Goal: Task Accomplishment & Management: Use online tool/utility

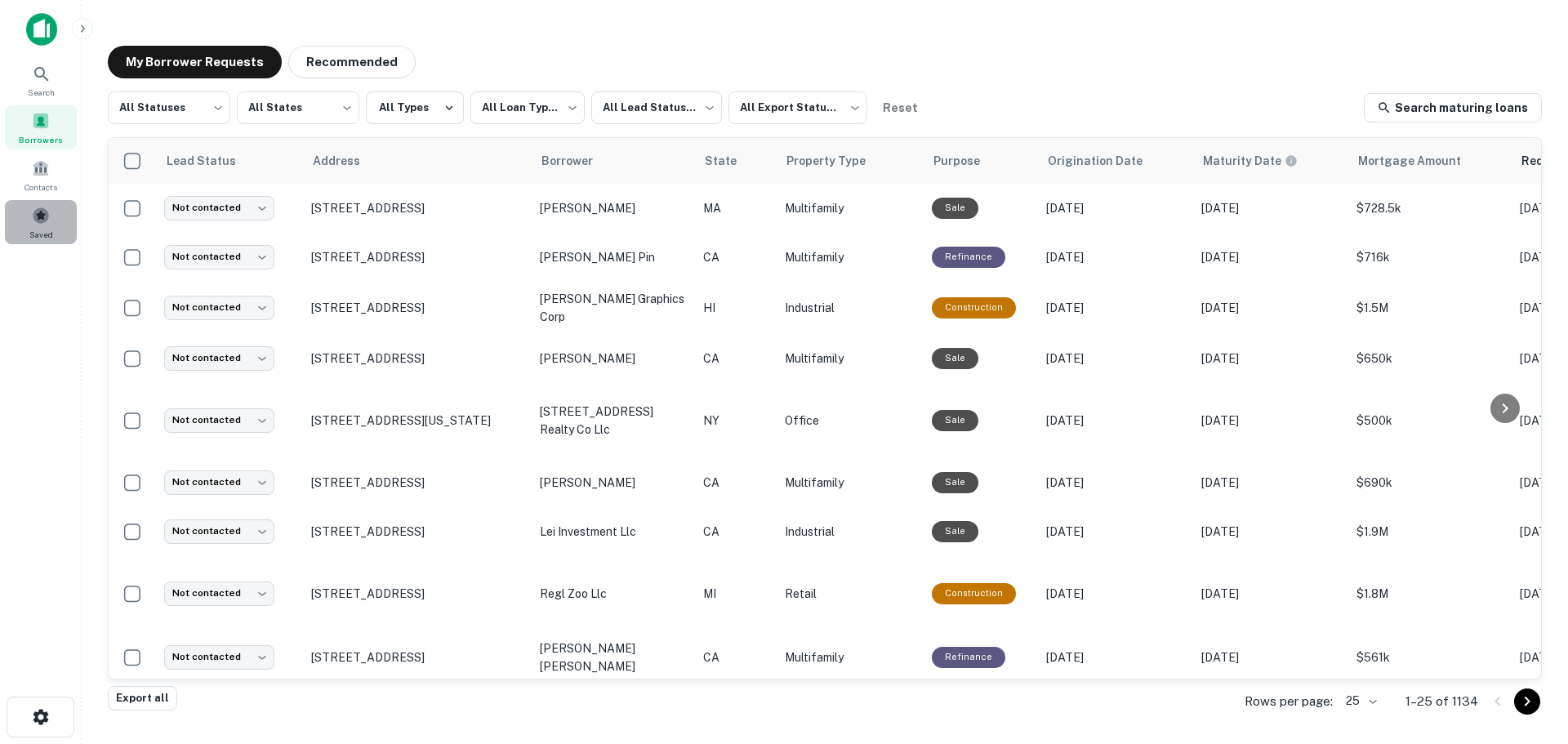
click at [41, 221] on span at bounding box center [40, 215] width 18 height 18
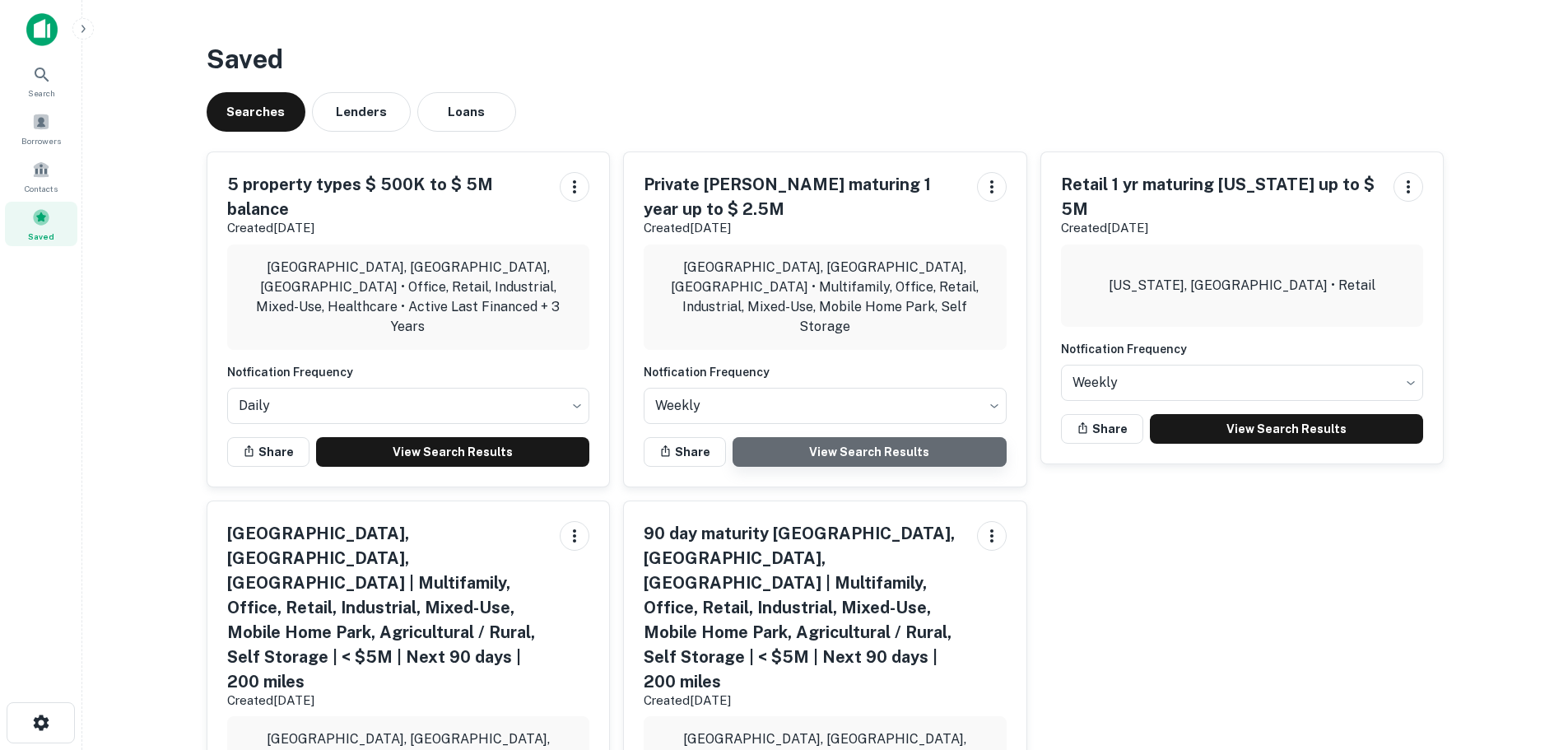
click at [895, 437] on link "View Search Results" at bounding box center [869, 452] width 274 height 30
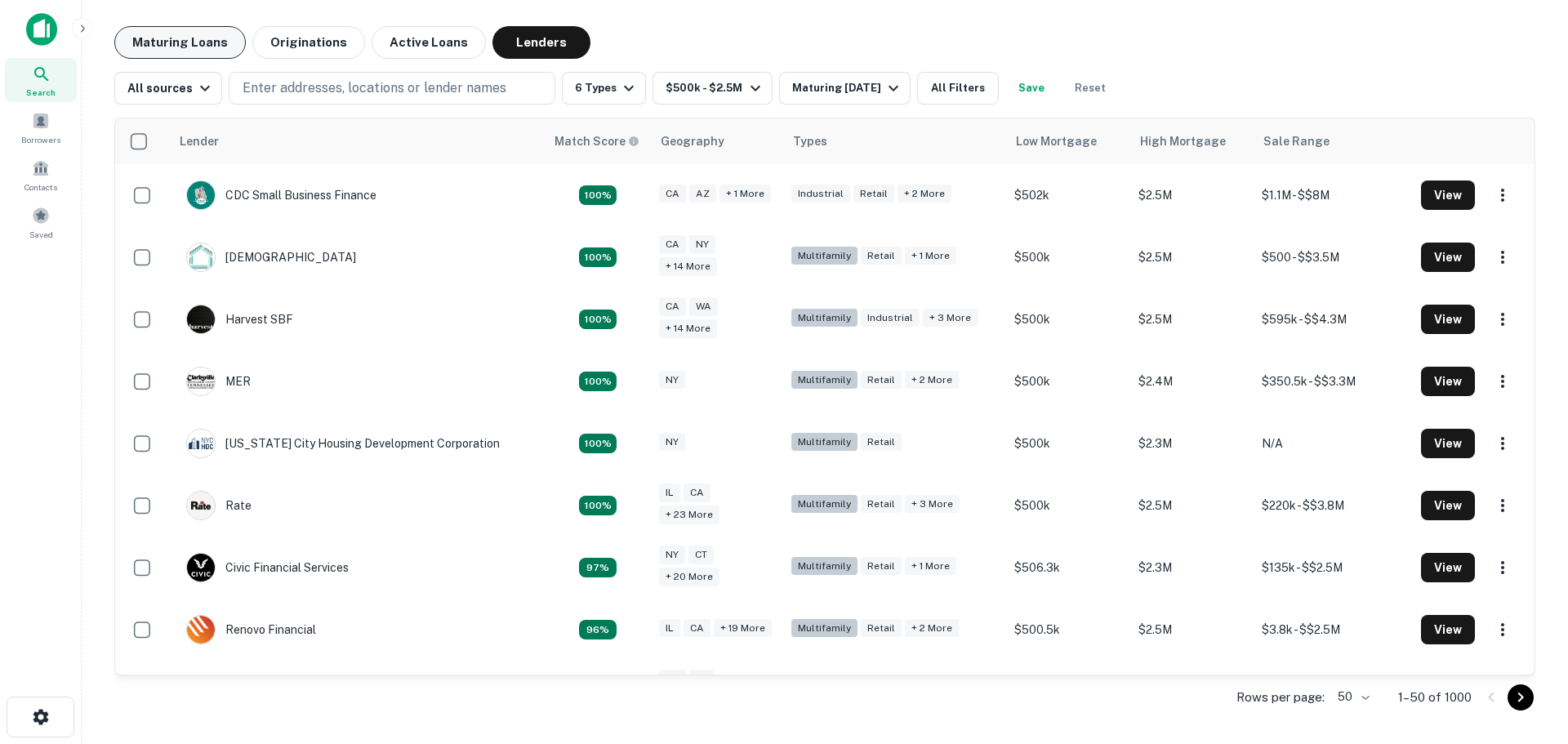
click at [182, 46] on button "Maturing Loans" at bounding box center [180, 42] width 132 height 33
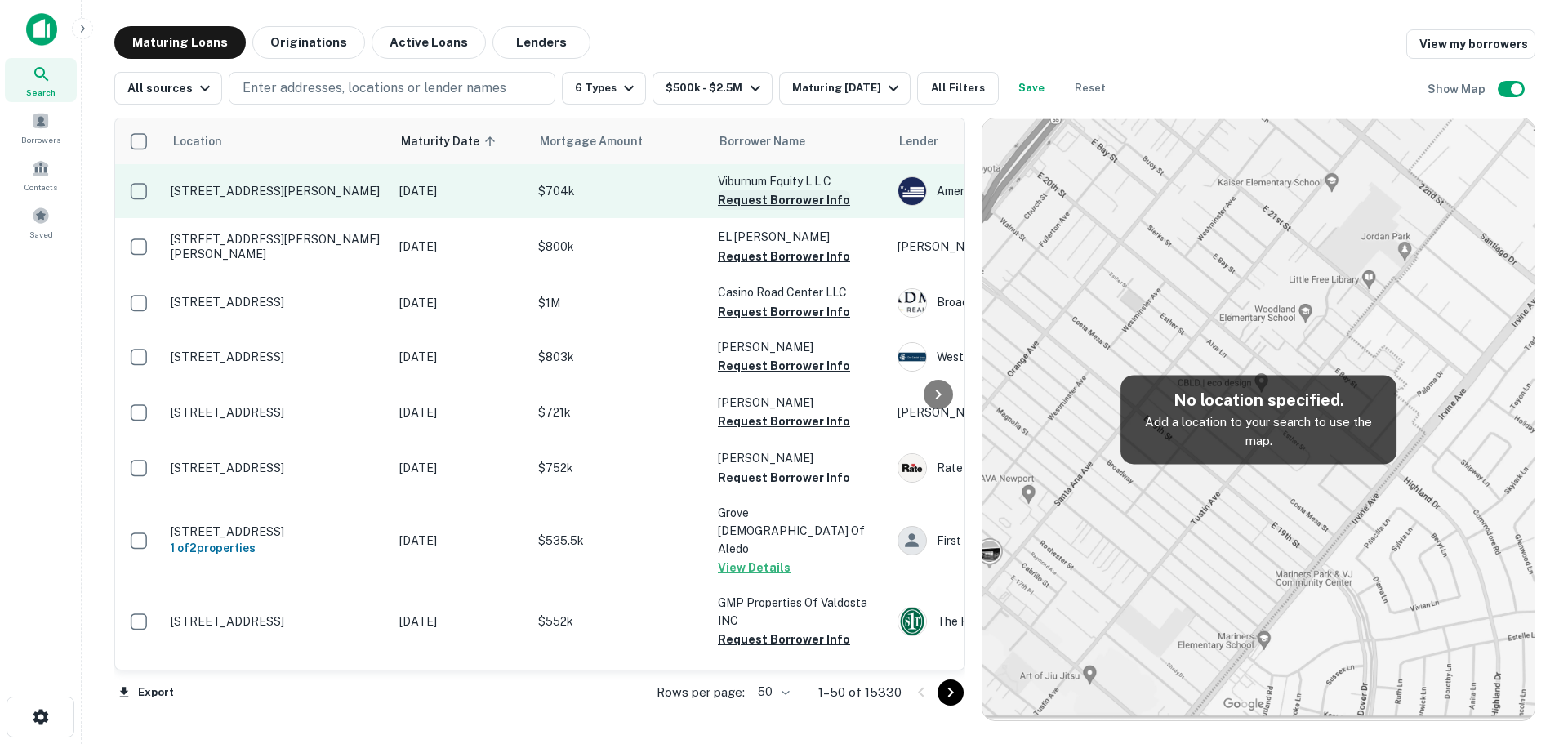
click at [800, 200] on button "Request Borrower Info" at bounding box center [784, 200] width 133 height 19
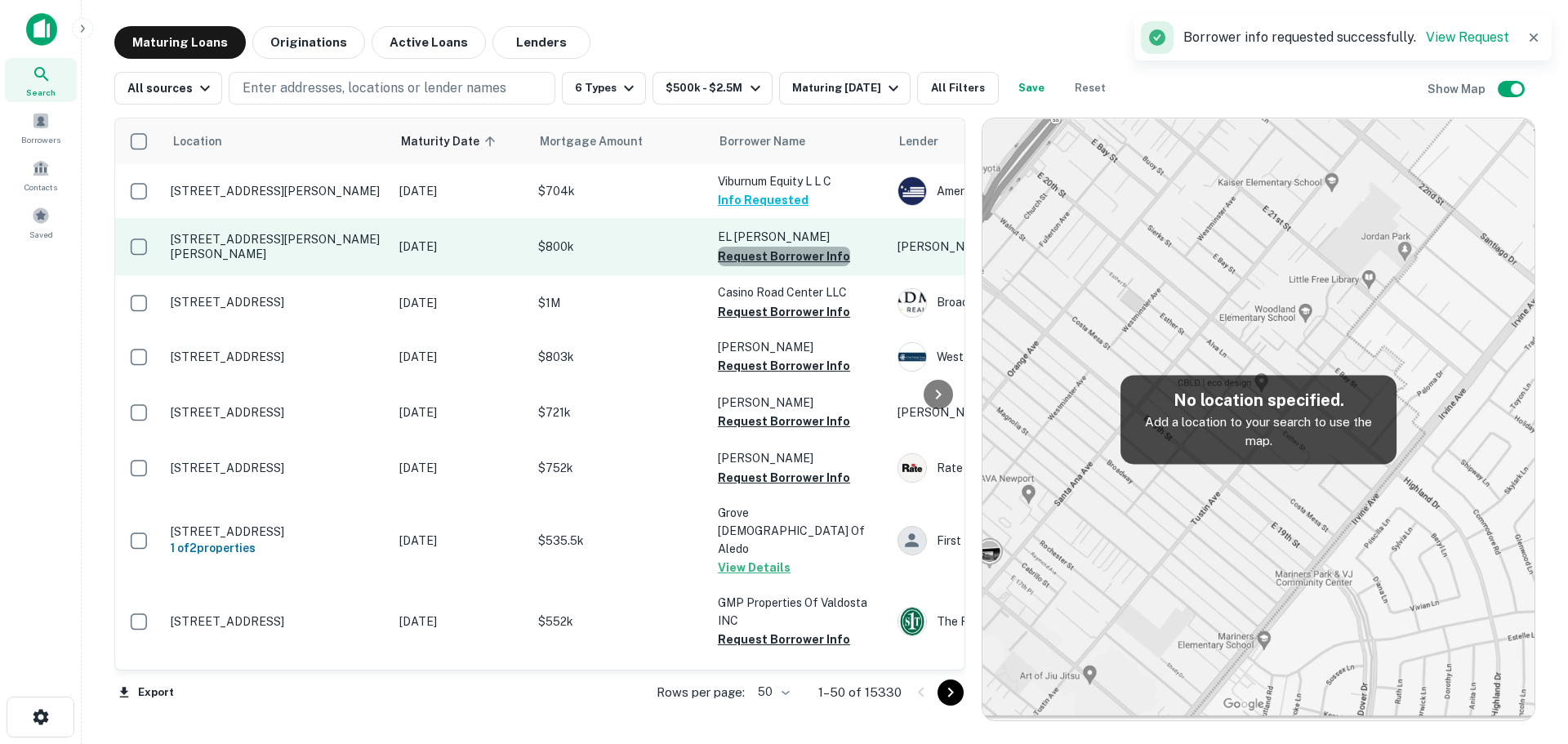
click at [789, 250] on button "Request Borrower Info" at bounding box center [784, 256] width 133 height 19
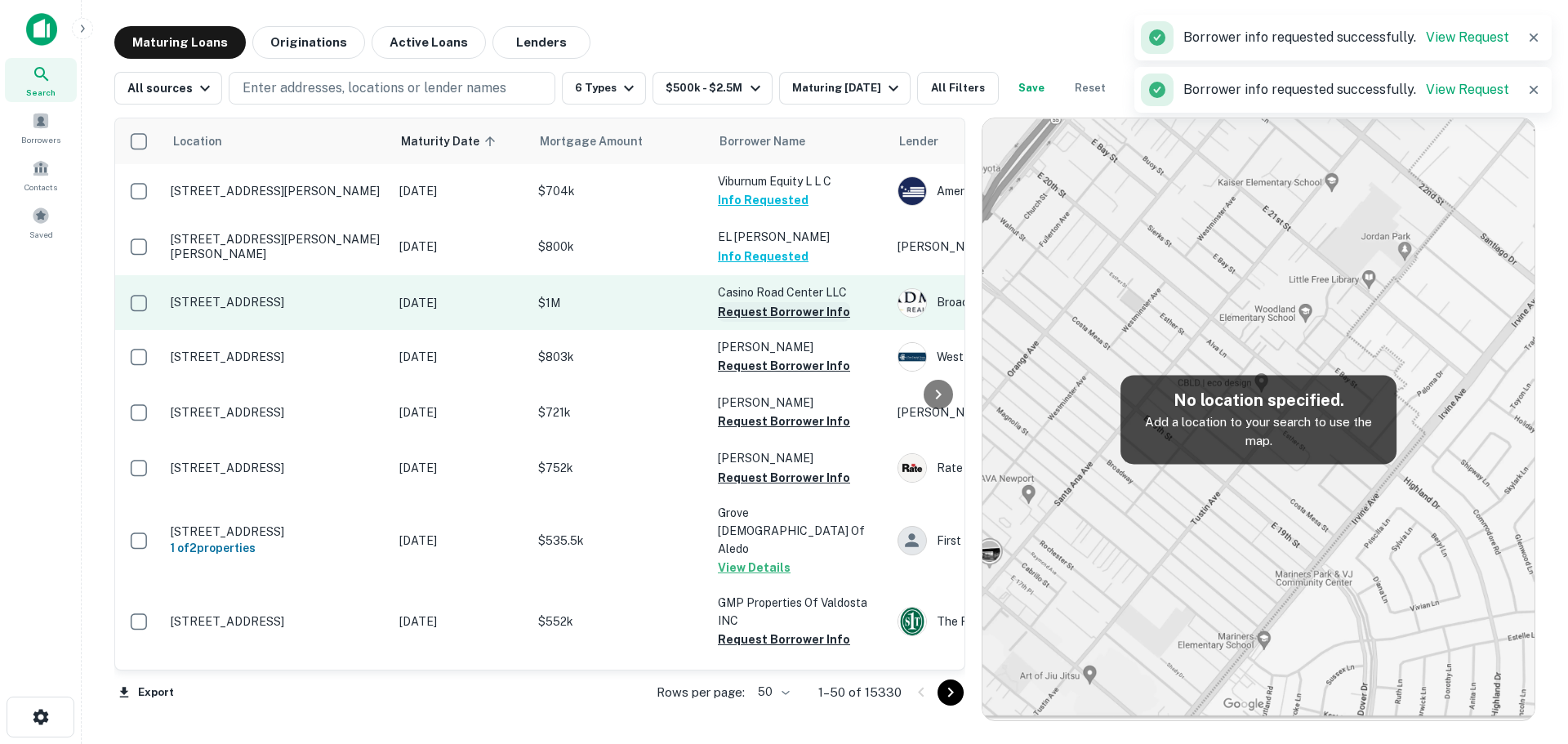
click at [786, 309] on button "Request Borrower Info" at bounding box center [784, 312] width 133 height 19
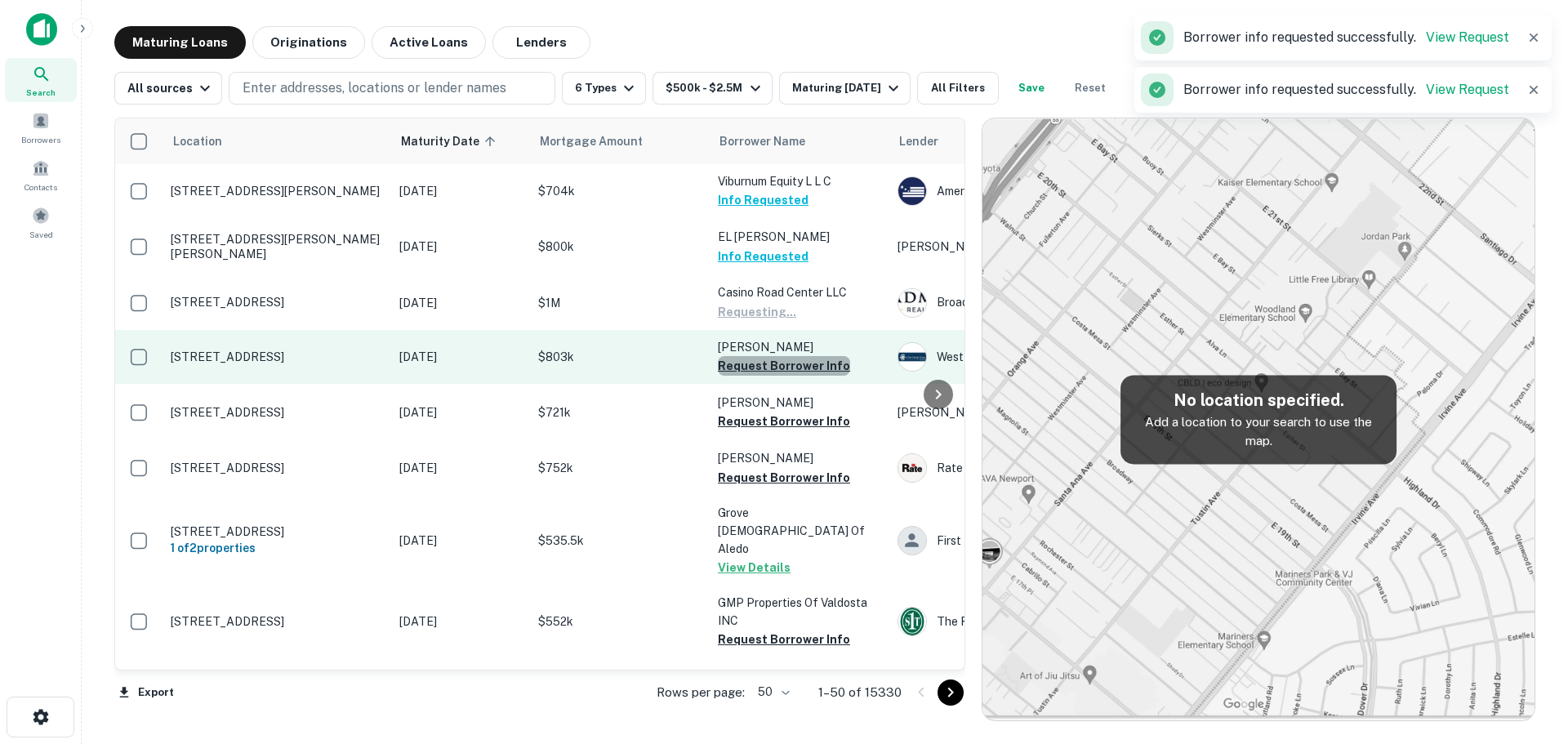
click at [791, 358] on button "Request Borrower Info" at bounding box center [784, 366] width 133 height 19
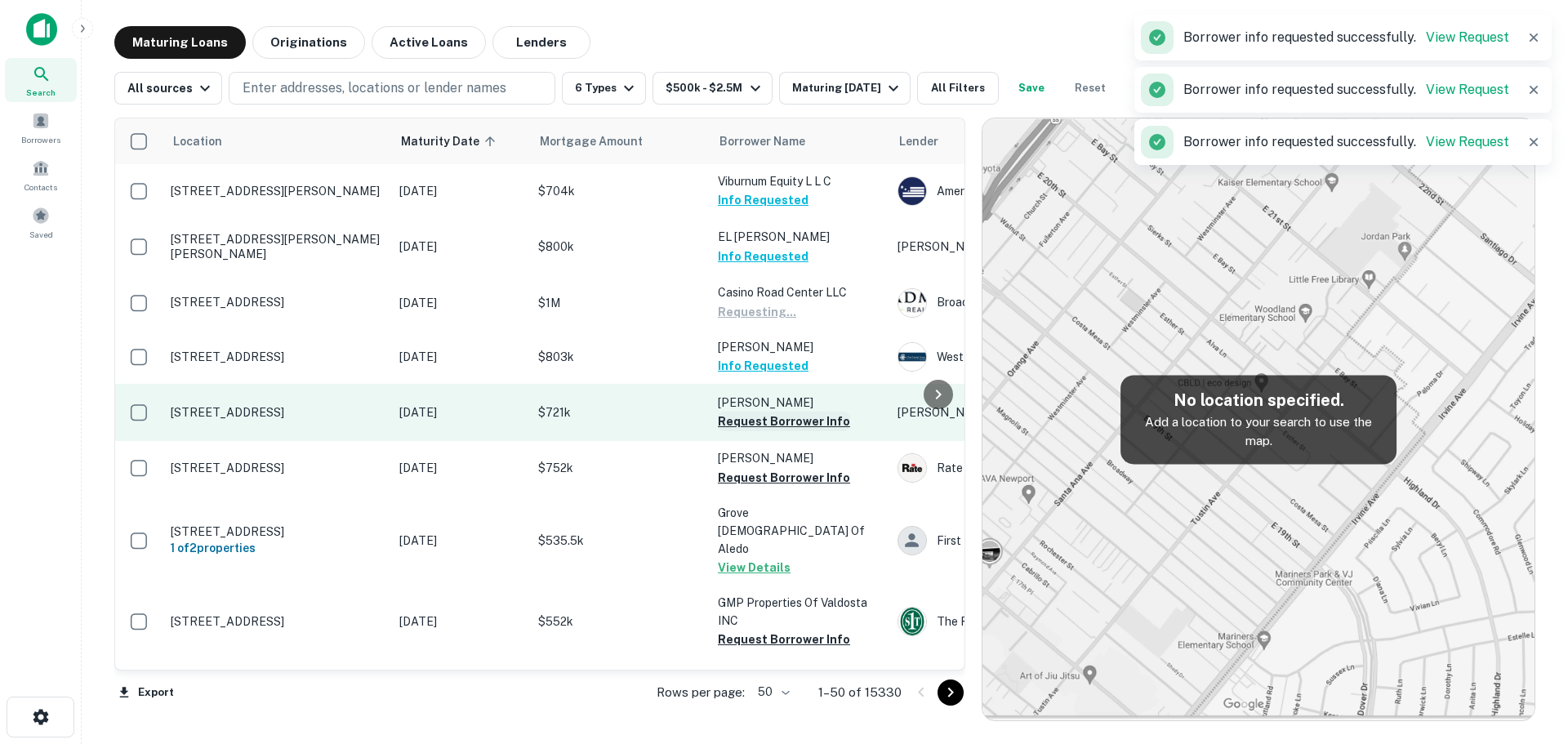
click at [803, 415] on button "Request Borrower Info" at bounding box center [784, 421] width 133 height 19
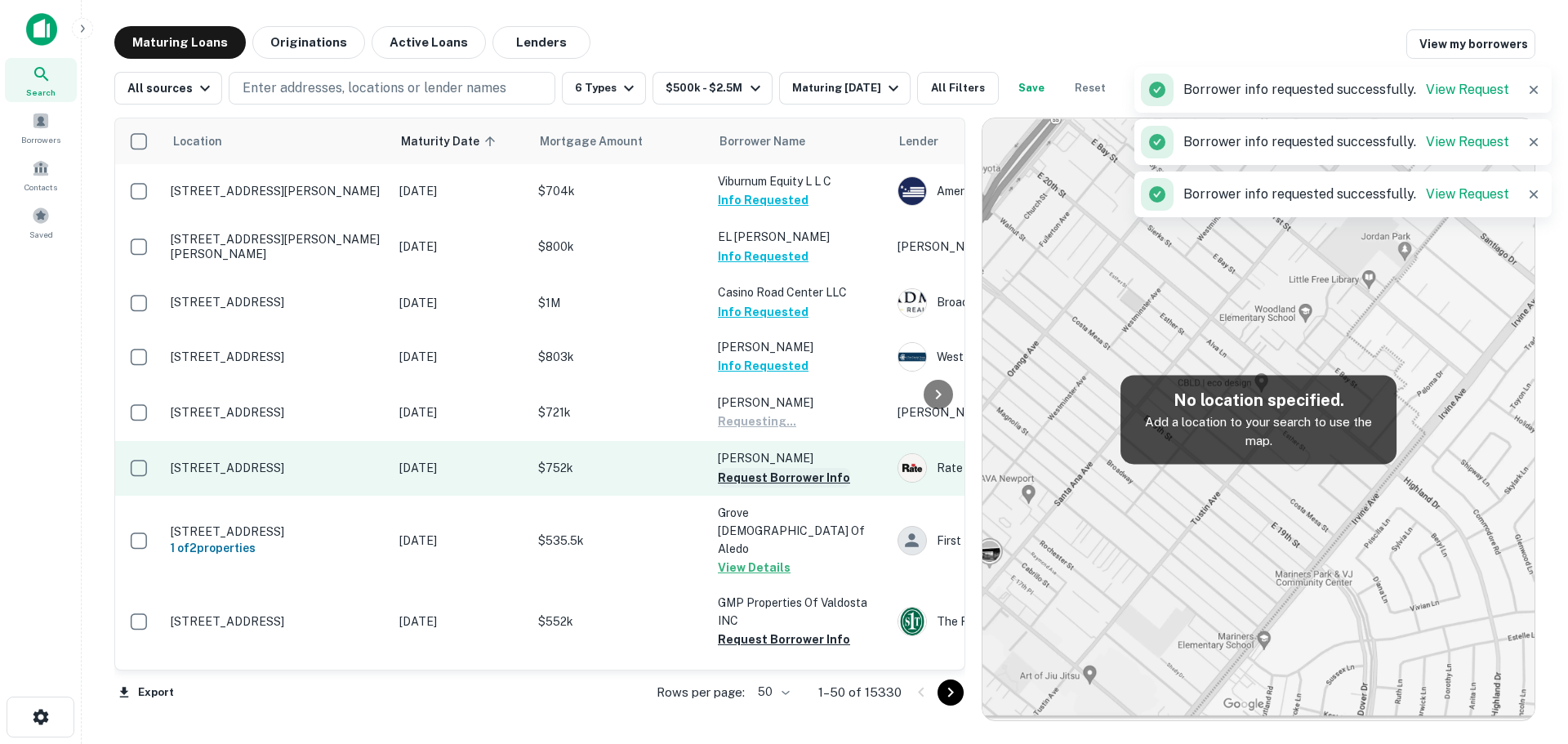
click at [789, 473] on button "Request Borrower Info" at bounding box center [784, 477] width 133 height 19
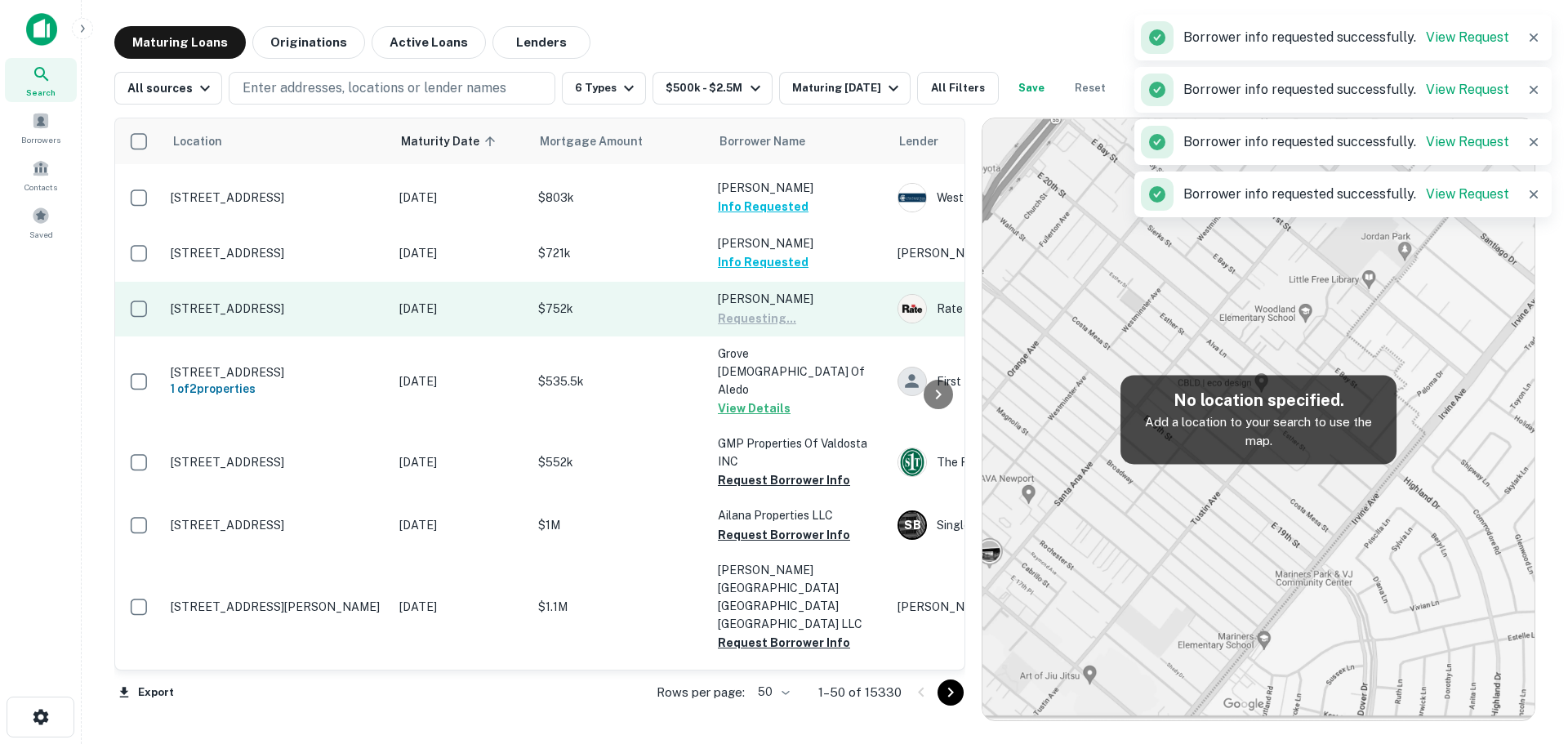
scroll to position [163, 0]
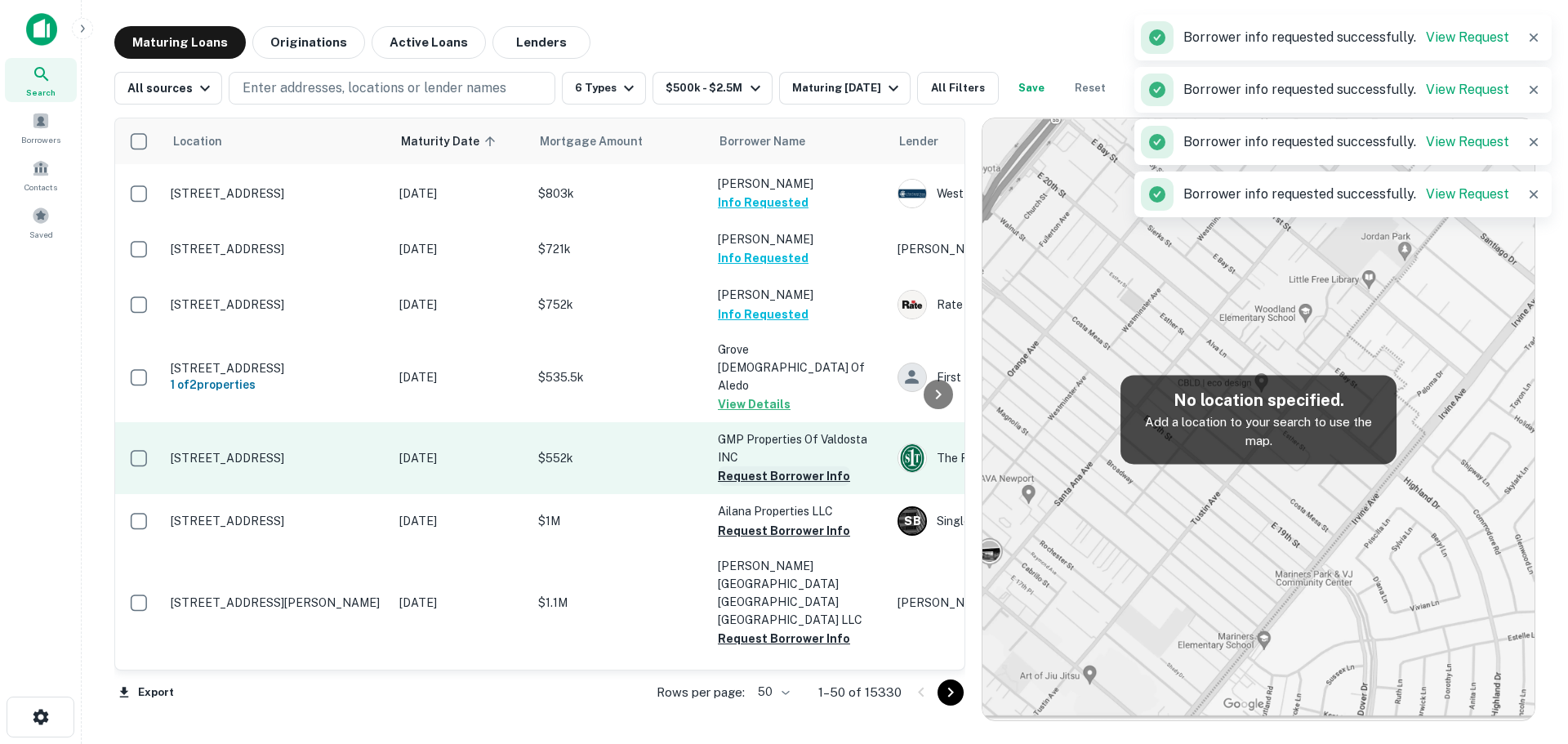
click at [773, 467] on button "Request Borrower Info" at bounding box center [784, 476] width 133 height 19
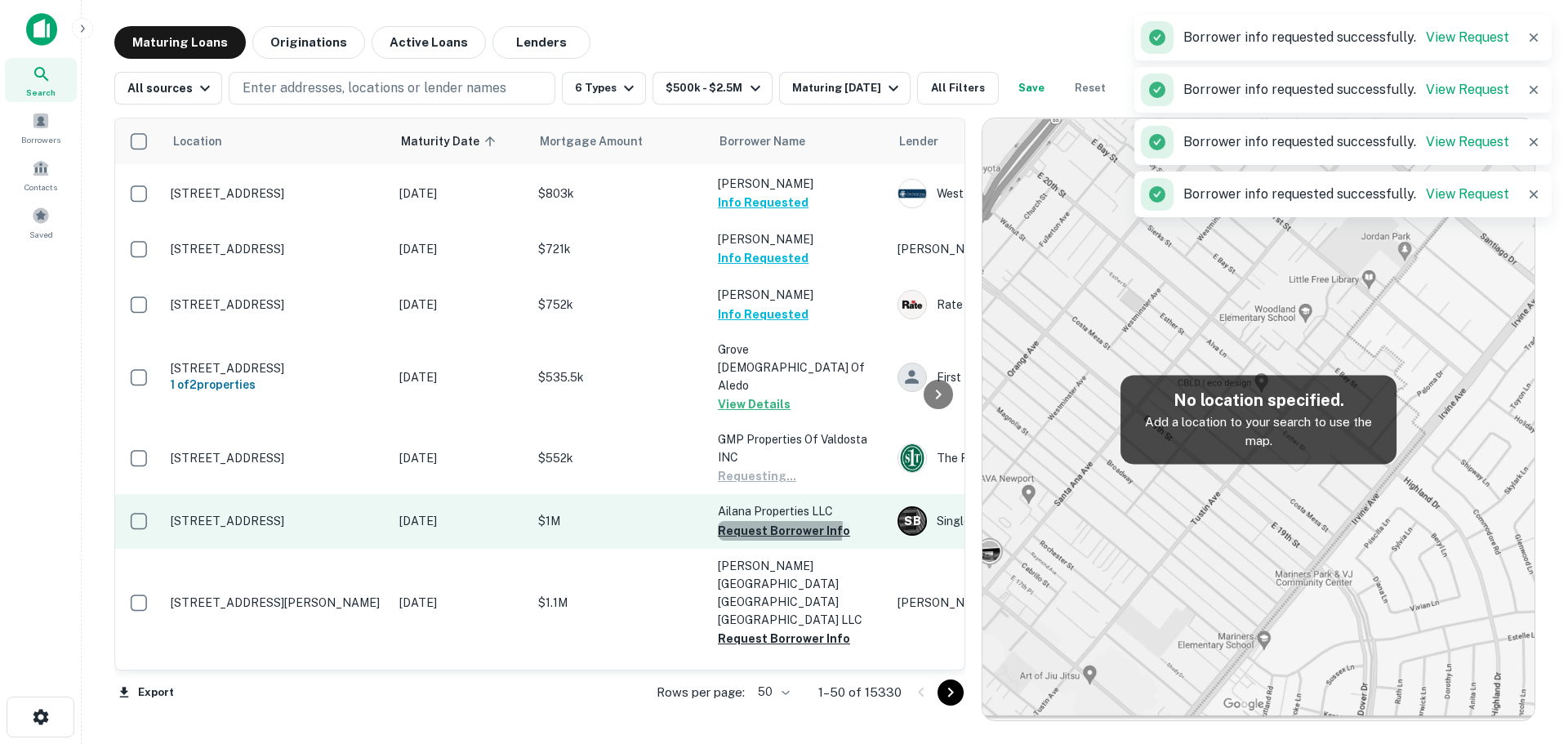
click at [767, 521] on button "Request Borrower Info" at bounding box center [784, 531] width 133 height 19
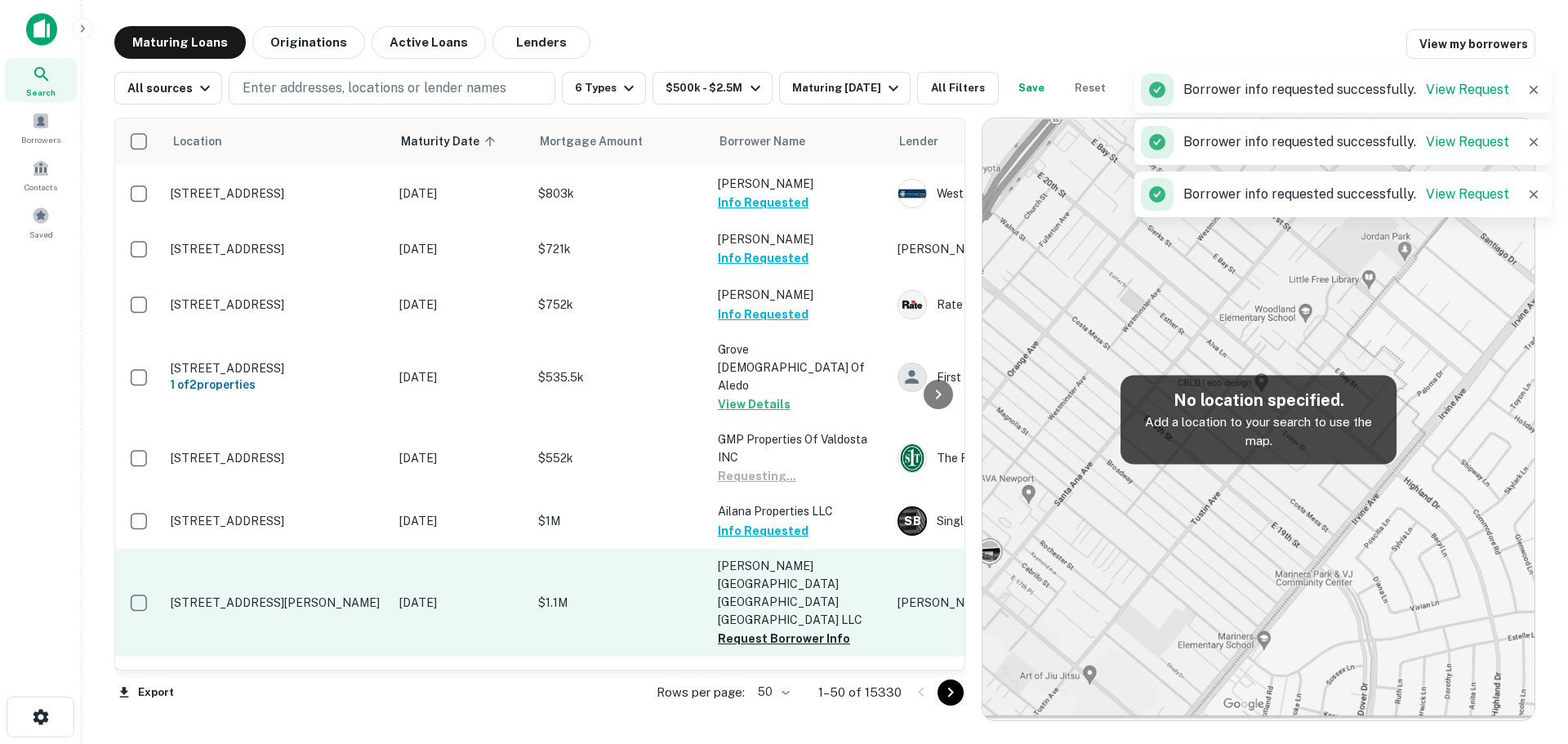
click at [752, 571] on p "[PERSON_NAME][GEOGRAPHIC_DATA] [GEOGRAPHIC_DATA] [GEOGRAPHIC_DATA] LLC" at bounding box center [800, 592] width 163 height 72
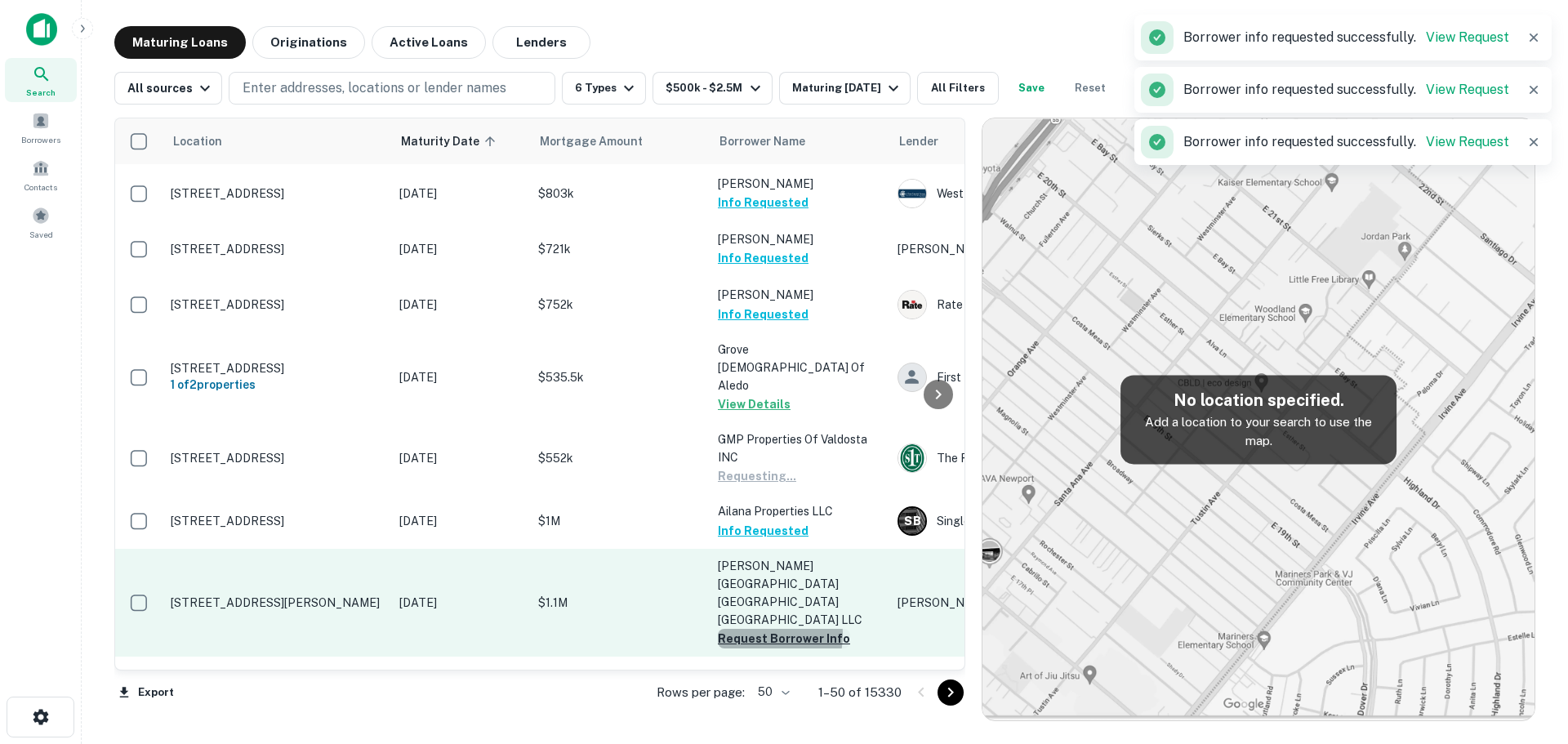
click at [757, 629] on button "Request Borrower Info" at bounding box center [784, 638] width 133 height 19
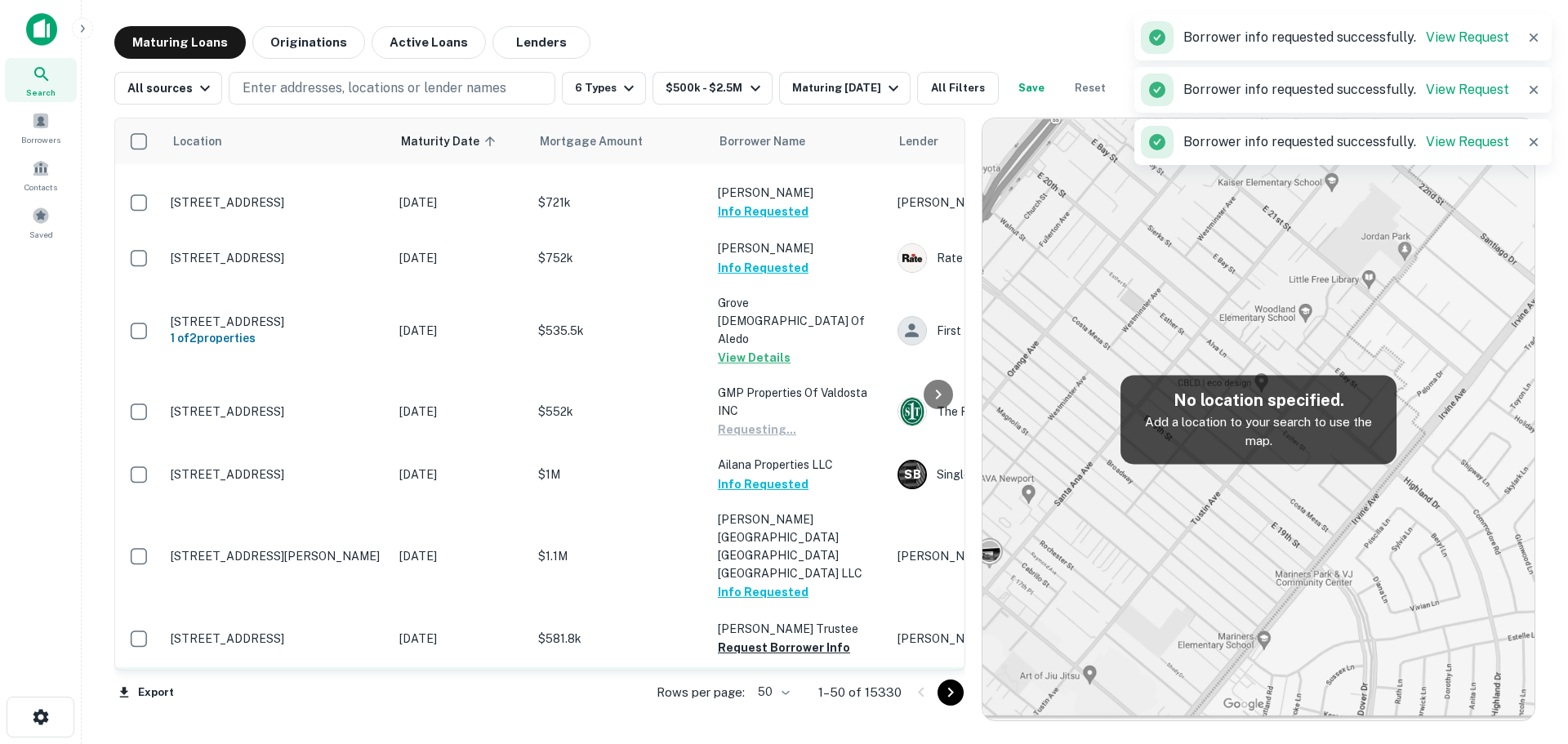
scroll to position [326, 0]
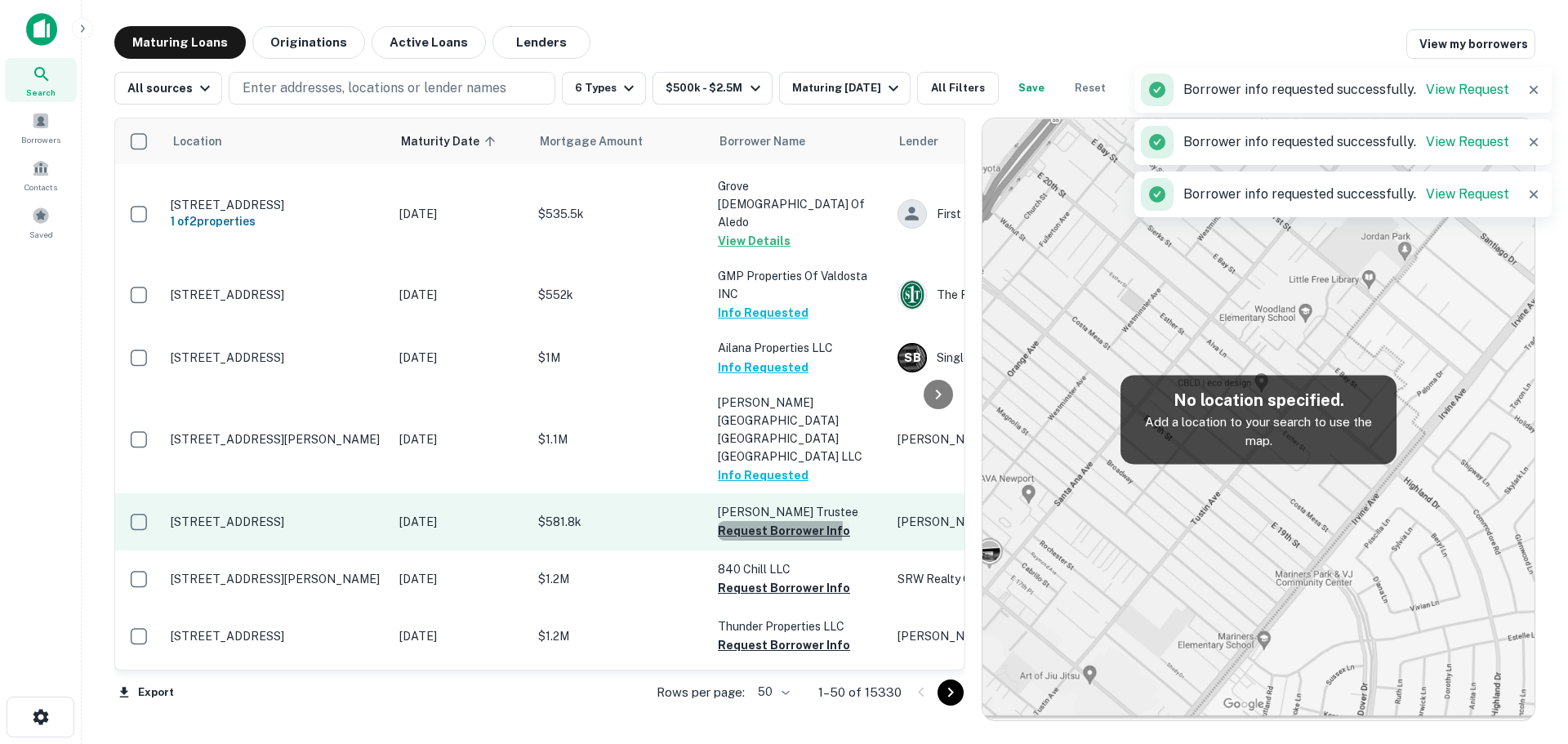
click at [772, 521] on button "Request Borrower Info" at bounding box center [784, 531] width 133 height 19
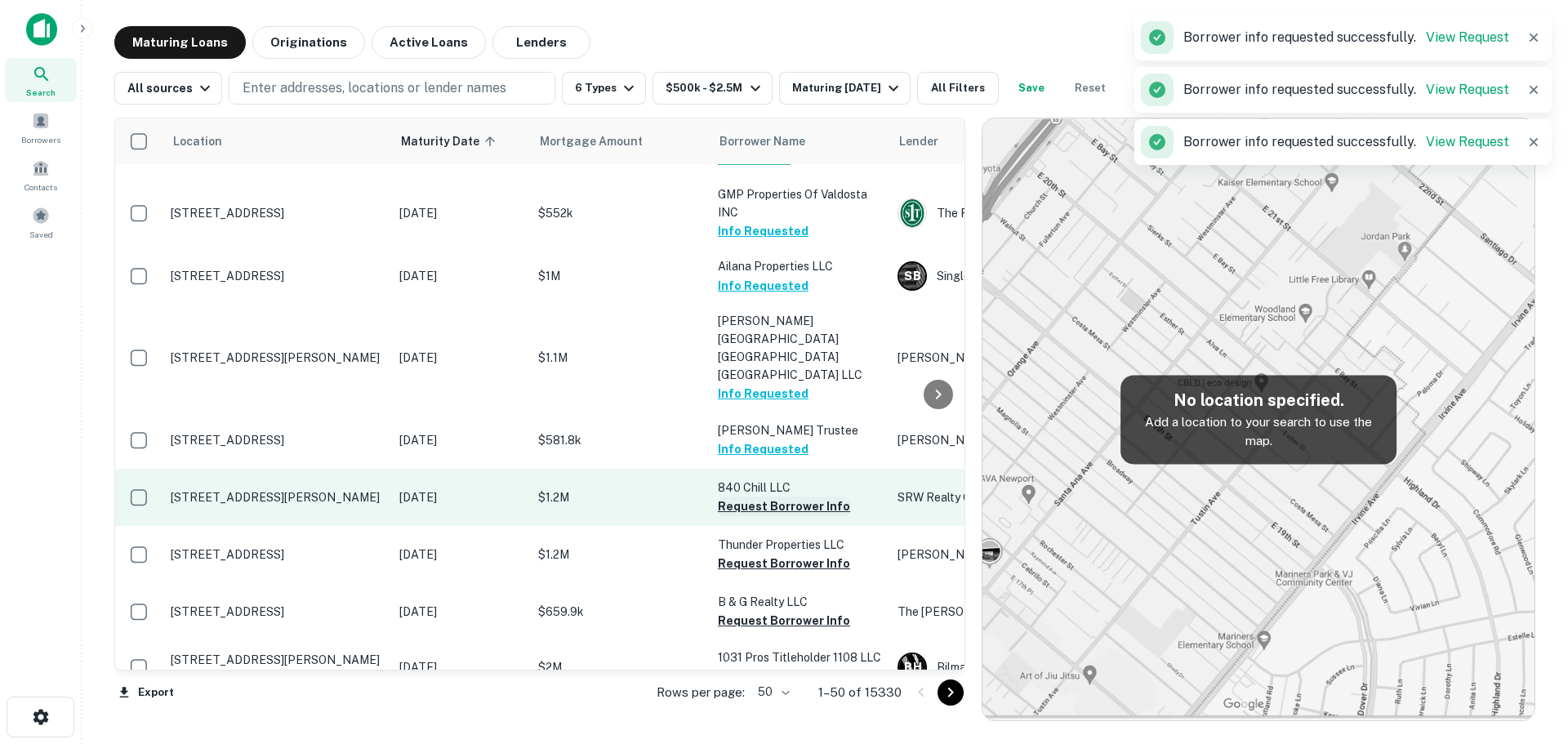
click at [787, 496] on button "Request Borrower Info" at bounding box center [784, 506] width 133 height 19
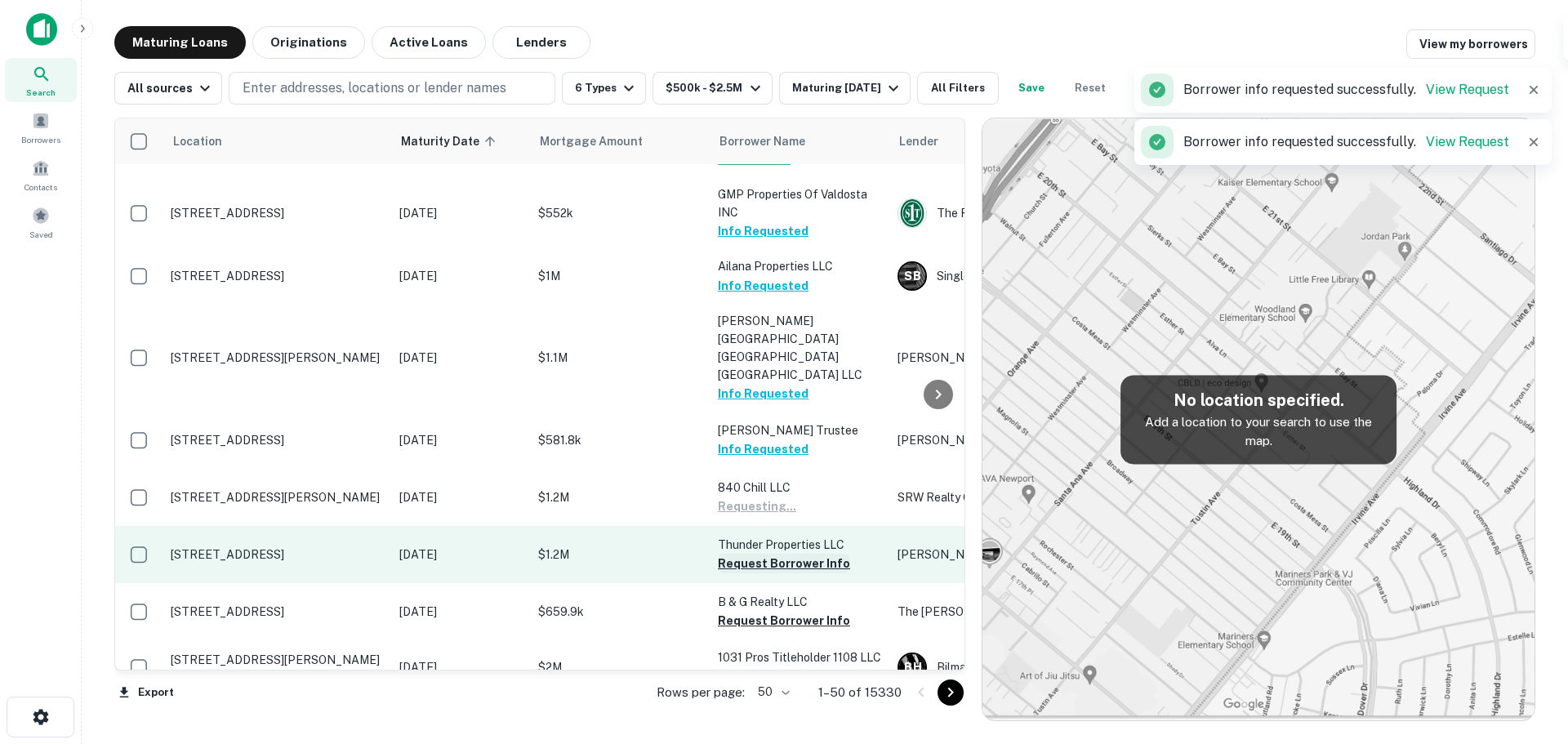
click at [779, 554] on button "Request Borrower Info" at bounding box center [784, 564] width 133 height 19
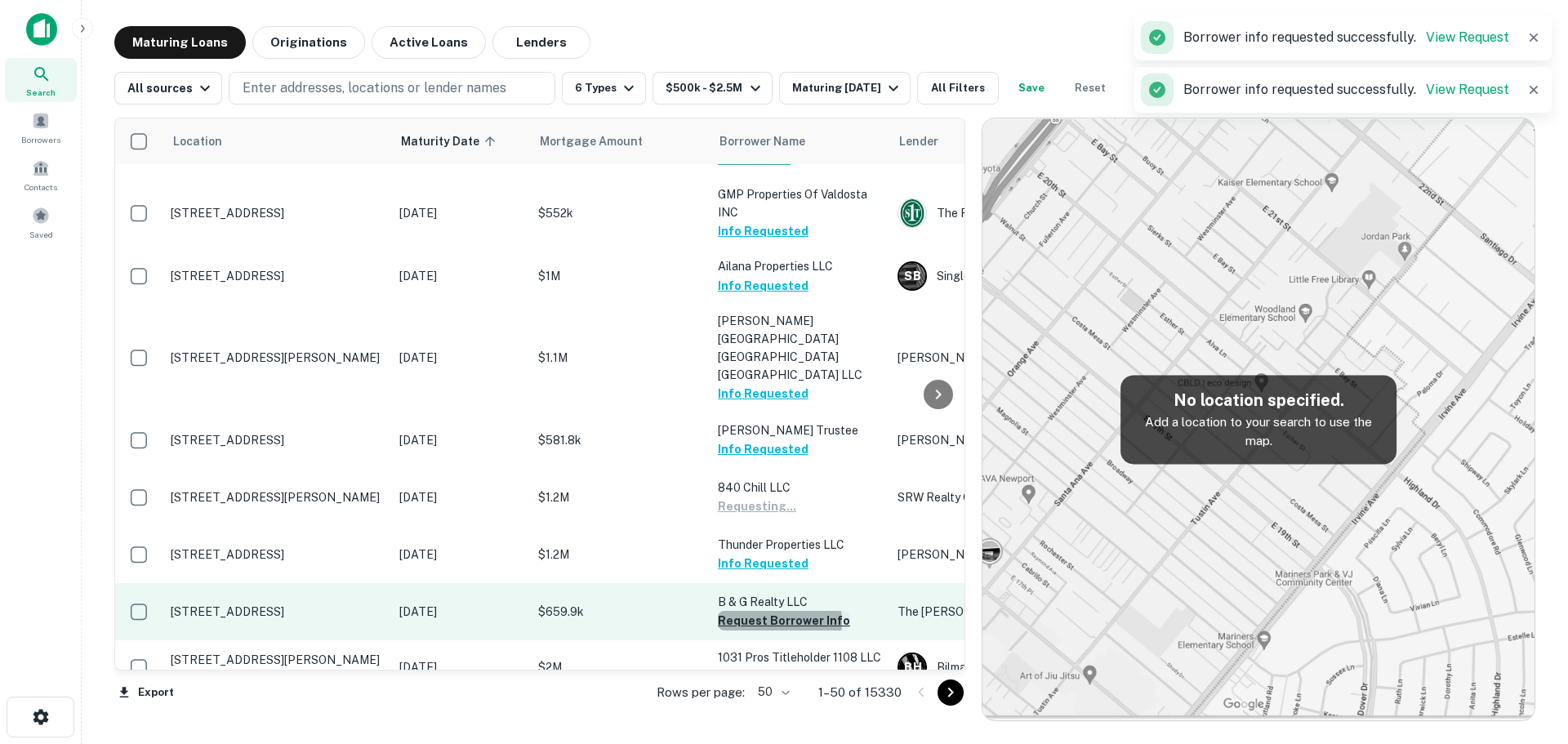
click at [774, 611] on button "Request Borrower Info" at bounding box center [784, 620] width 133 height 19
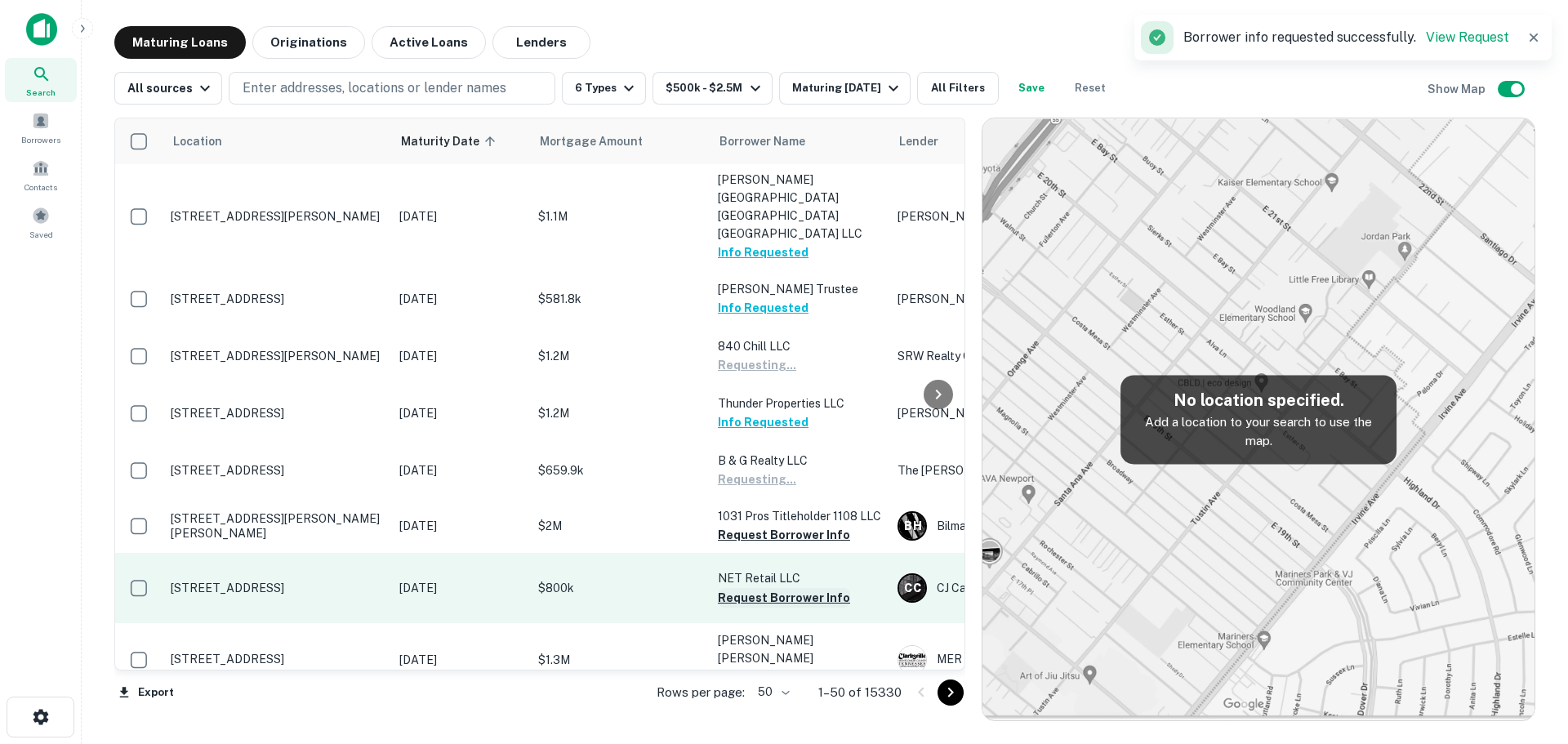
scroll to position [571, 0]
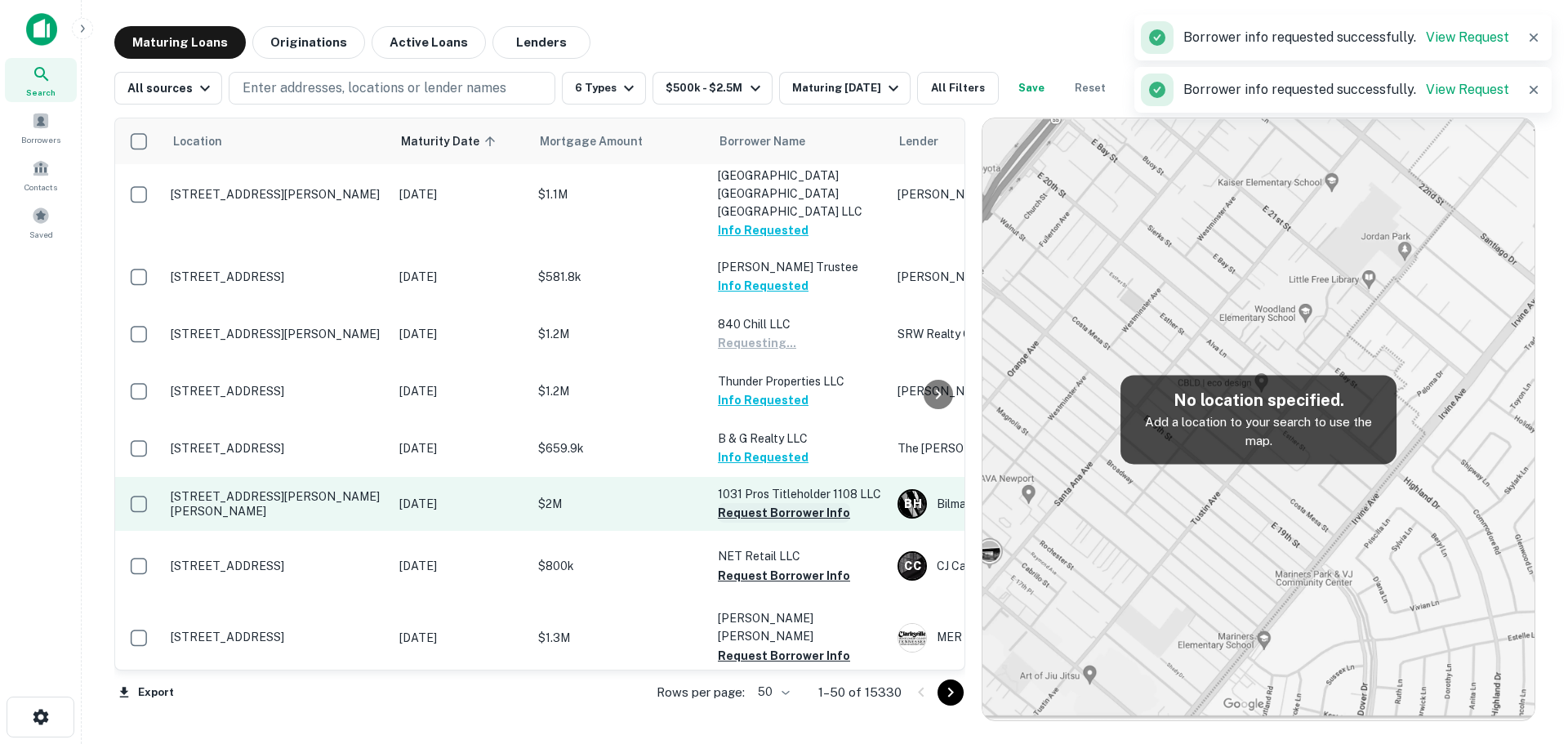
click at [779, 503] on button "Request Borrower Info" at bounding box center [784, 513] width 133 height 19
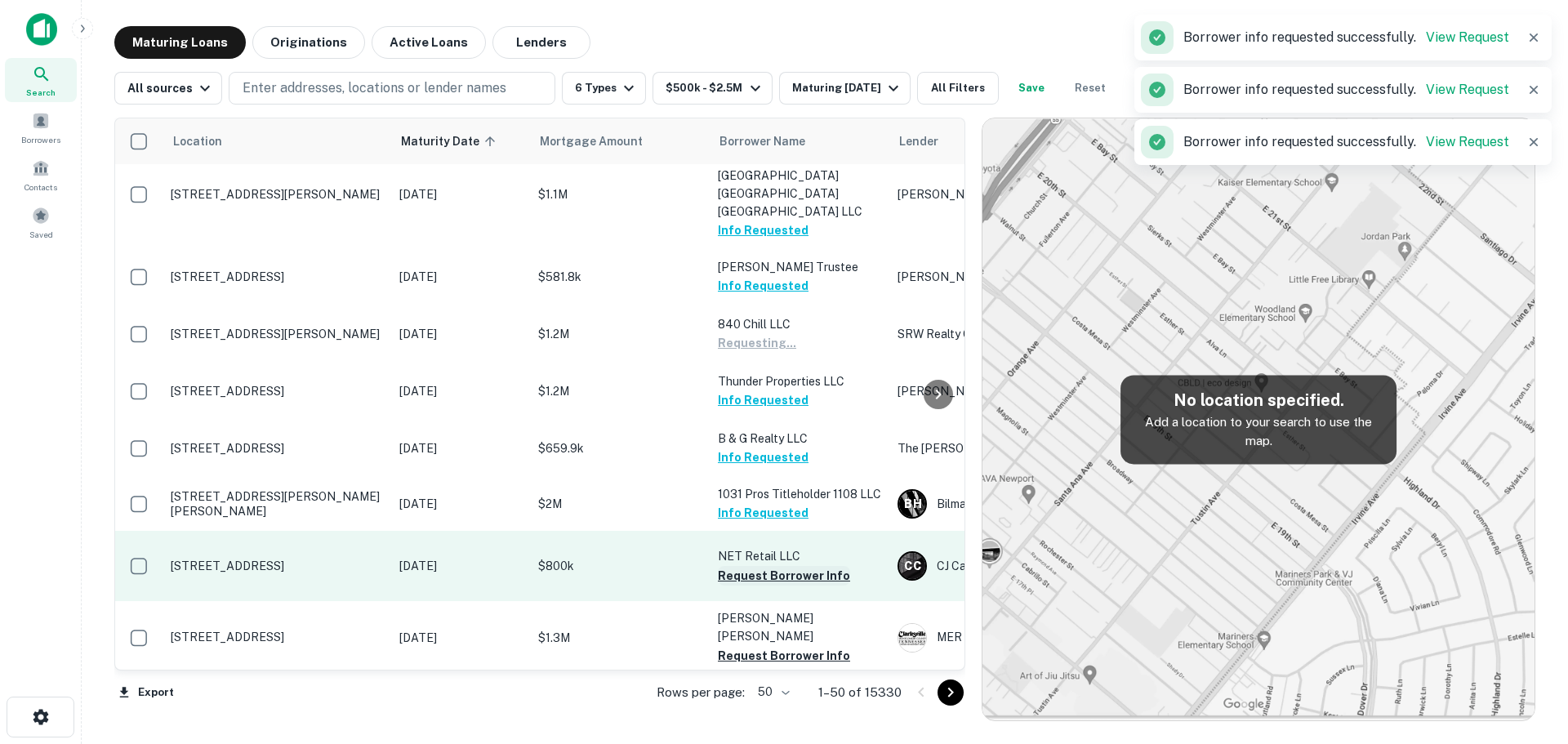
click at [768, 565] on button "Request Borrower Info" at bounding box center [784, 575] width 133 height 19
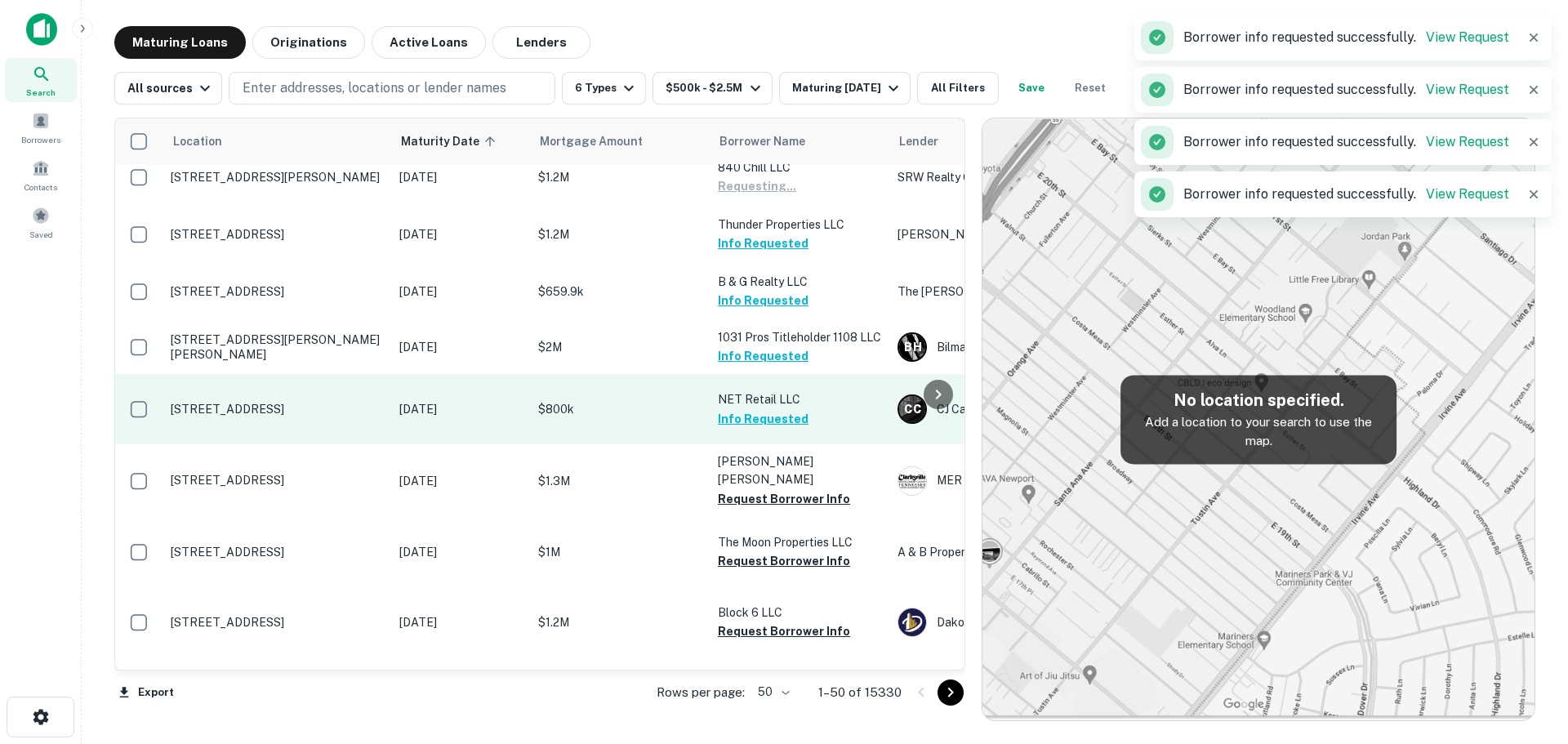
scroll to position [735, 0]
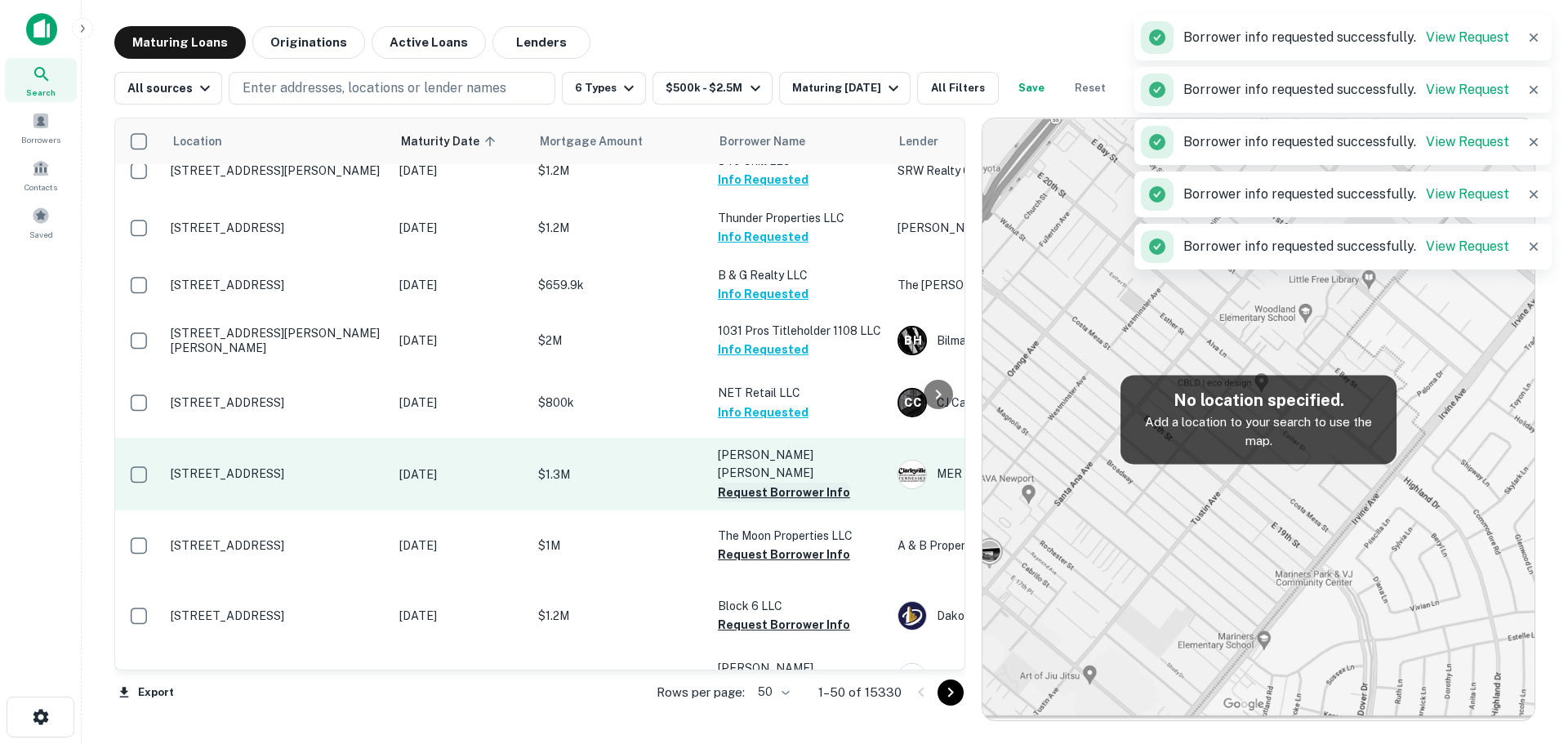
click at [778, 483] on button "Request Borrower Info" at bounding box center [784, 492] width 133 height 19
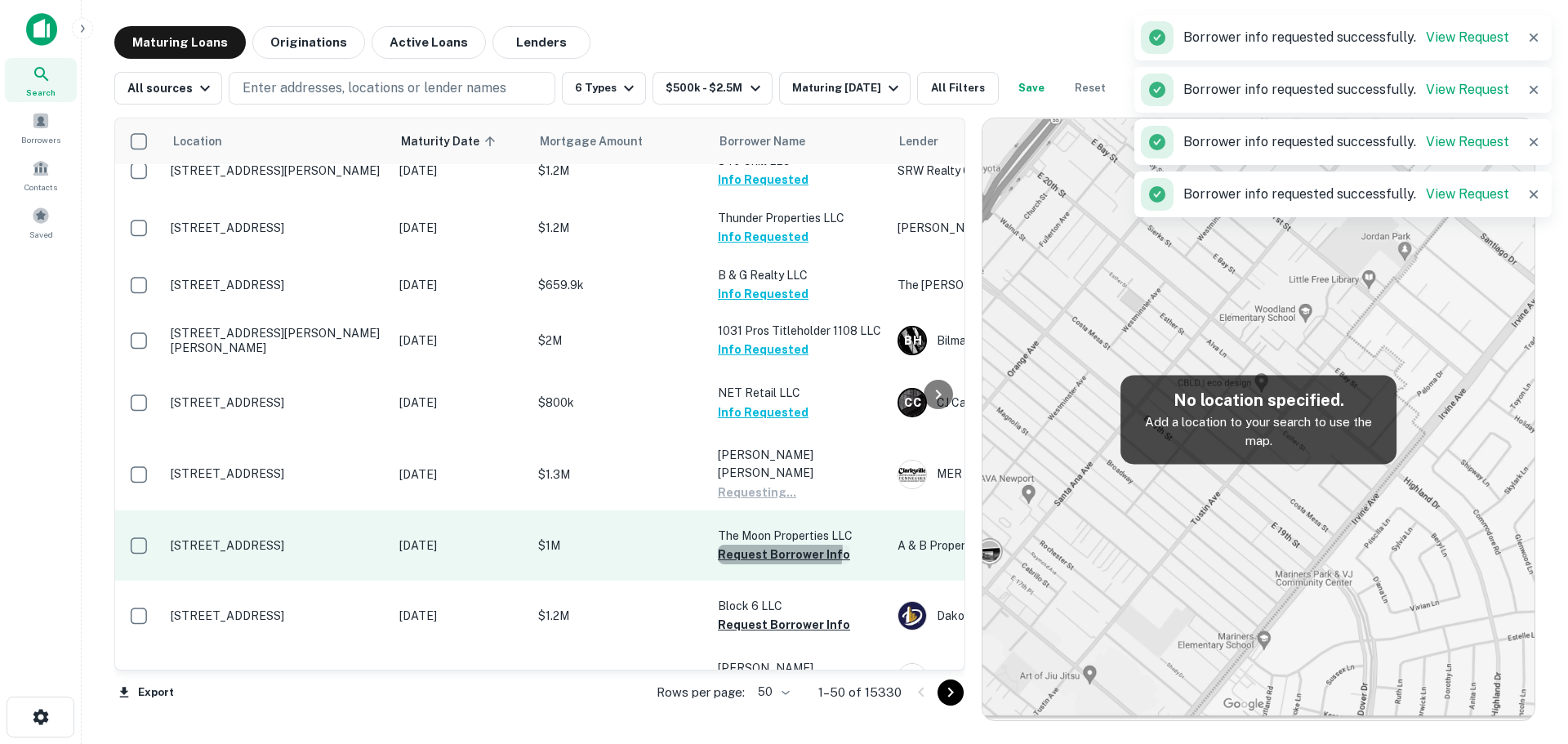
click at [776, 544] on button "Request Borrower Info" at bounding box center [784, 554] width 133 height 19
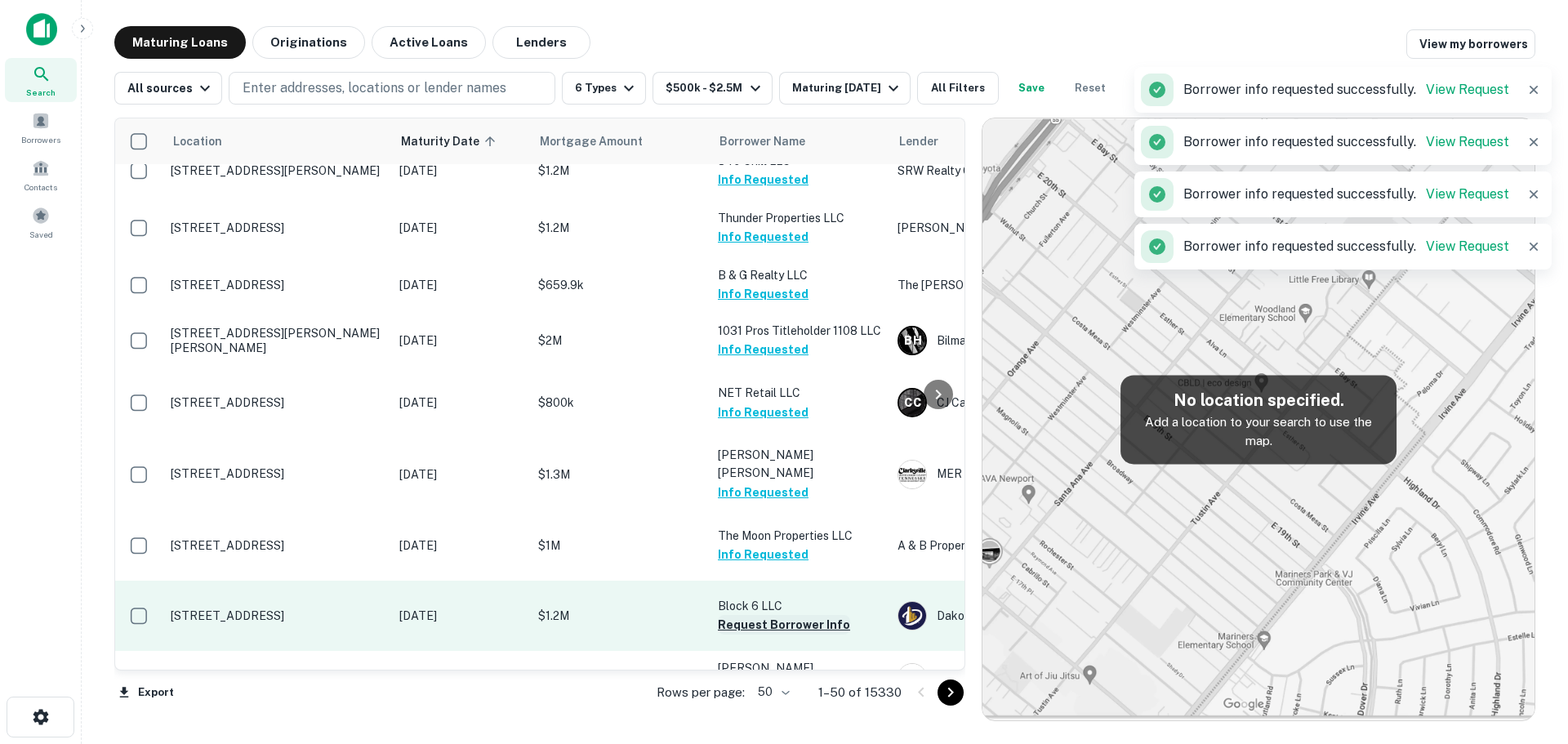
click at [752, 635] on button "Request Borrower Info" at bounding box center [784, 625] width 133 height 19
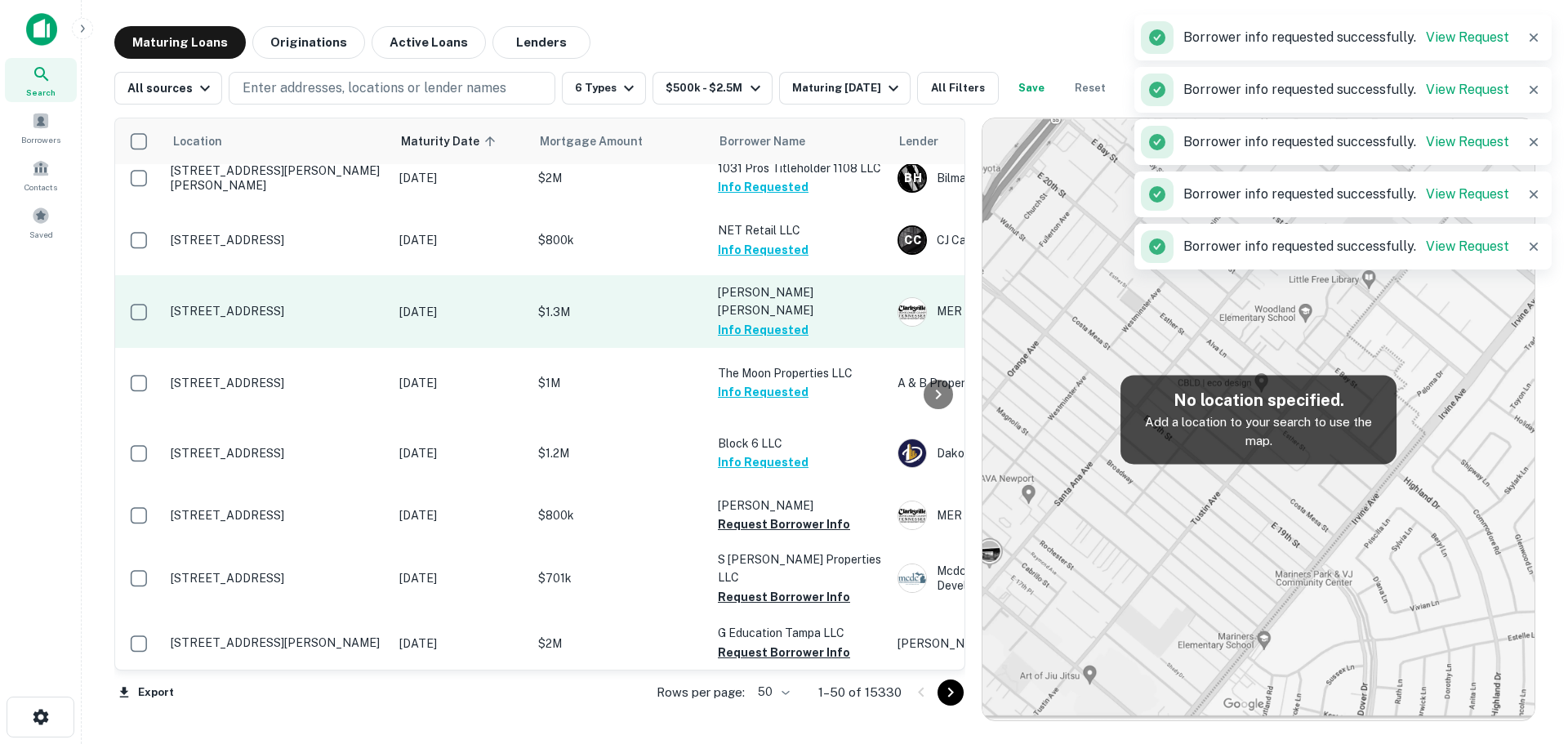
scroll to position [899, 0]
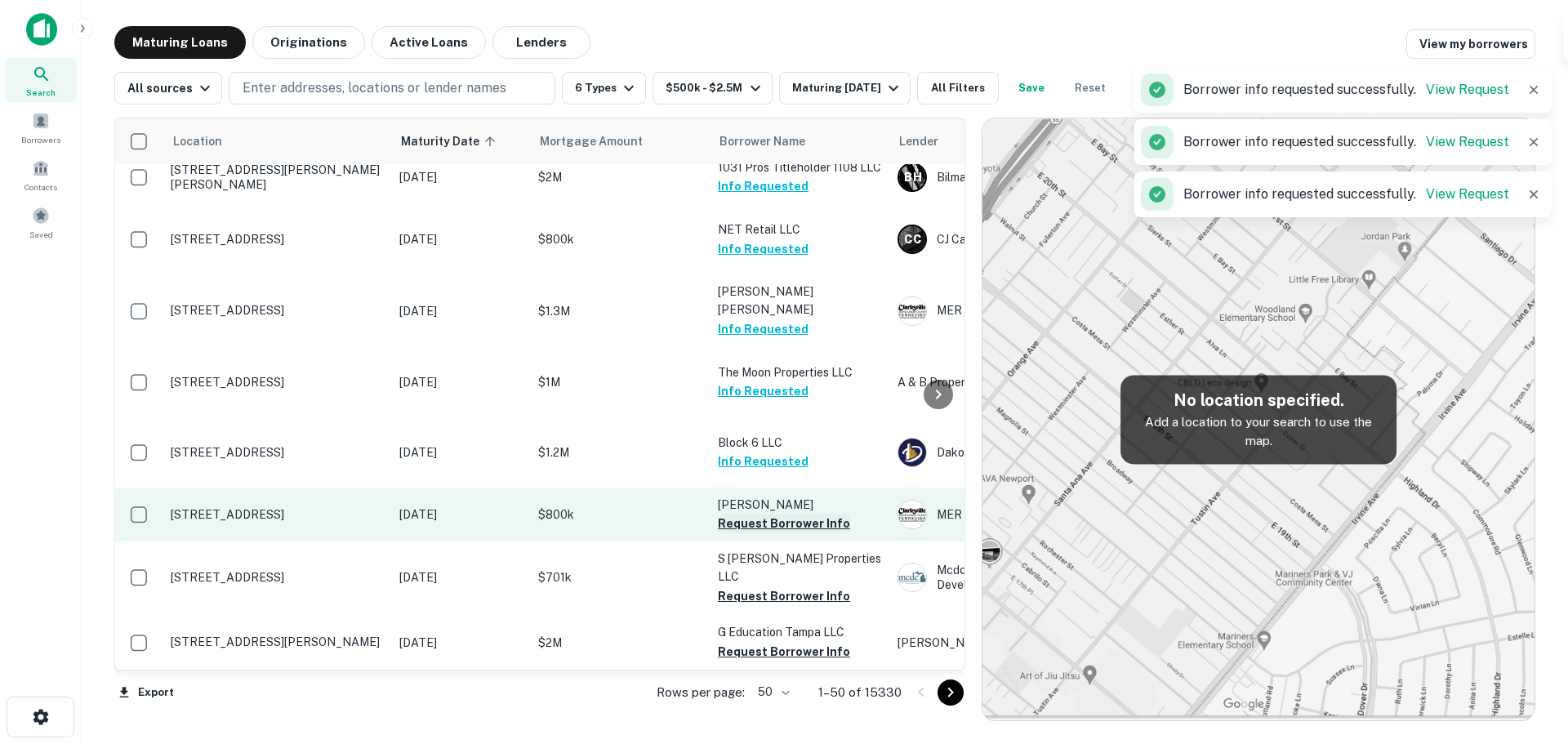
click at [765, 533] on button "Request Borrower Info" at bounding box center [784, 523] width 133 height 19
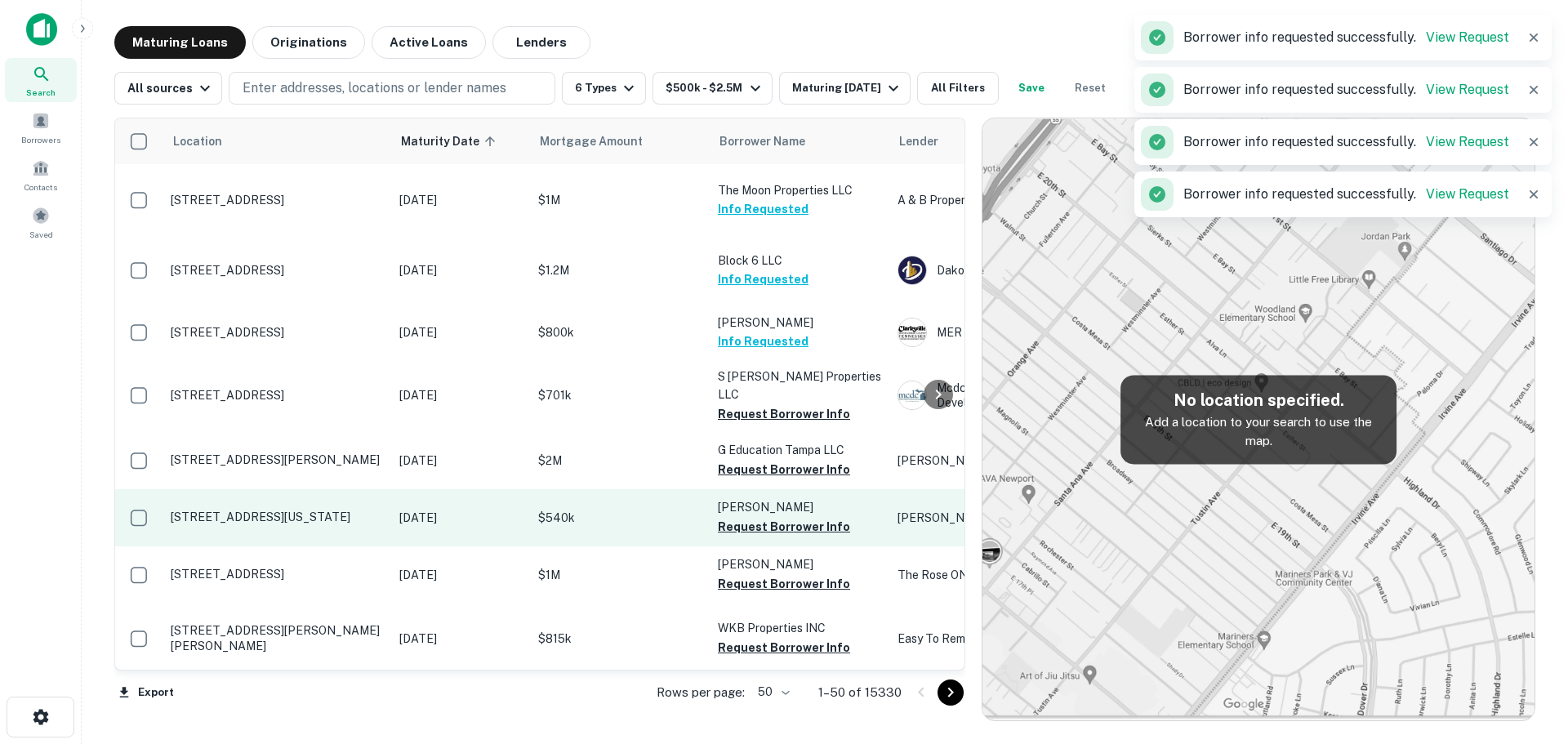
scroll to position [1143, 0]
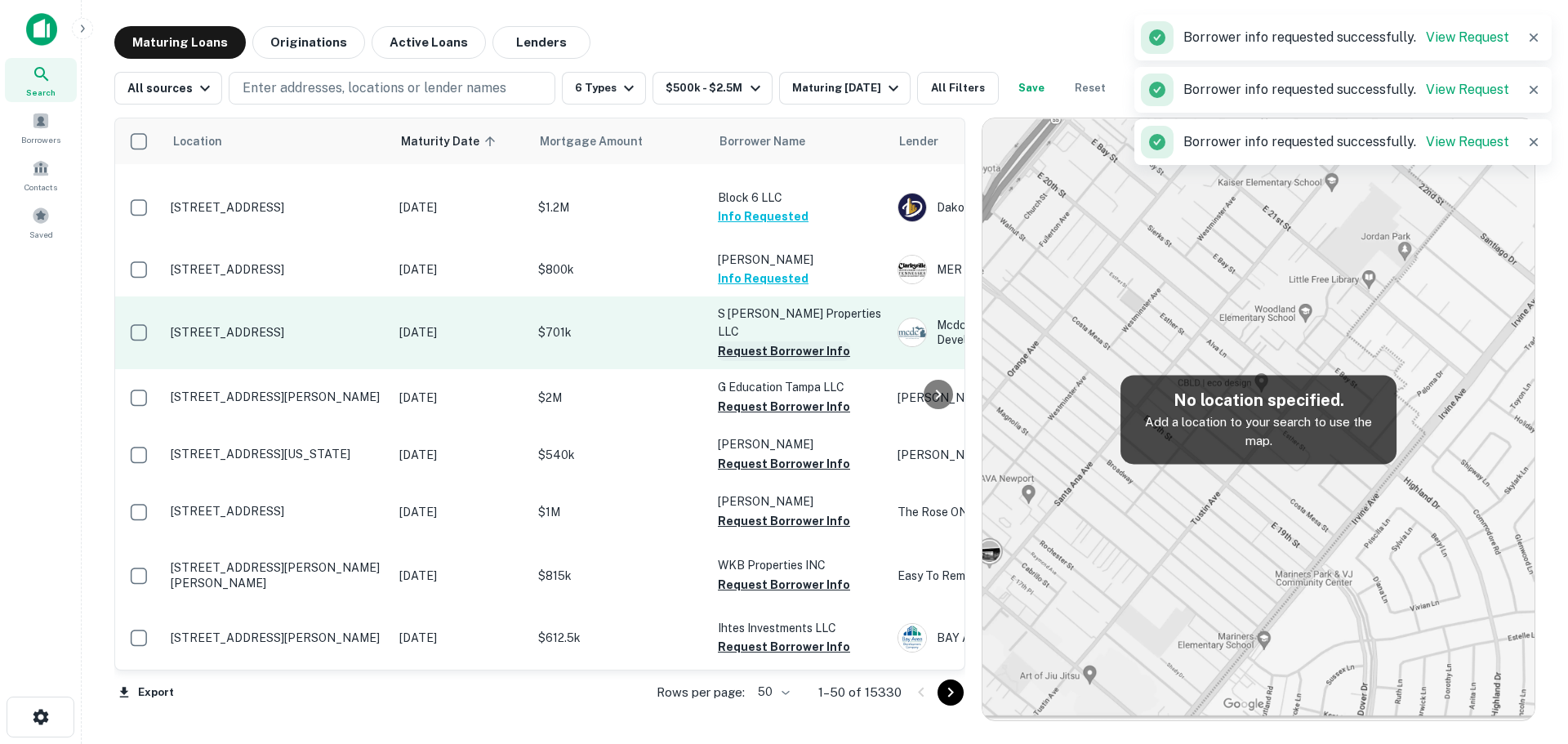
click at [782, 361] on button "Request Borrower Info" at bounding box center [784, 351] width 133 height 19
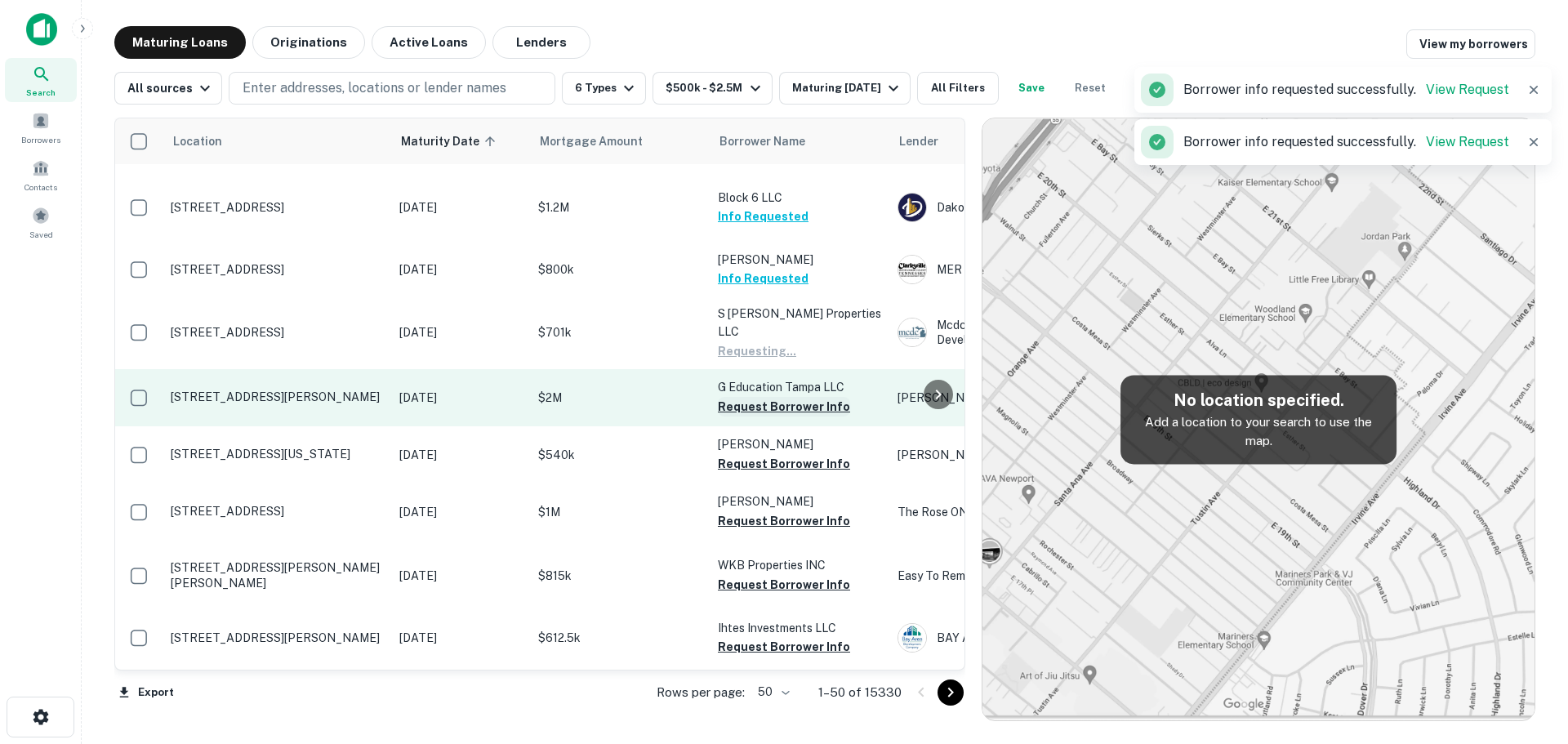
click at [768, 417] on button "Request Borrower Info" at bounding box center [784, 406] width 133 height 19
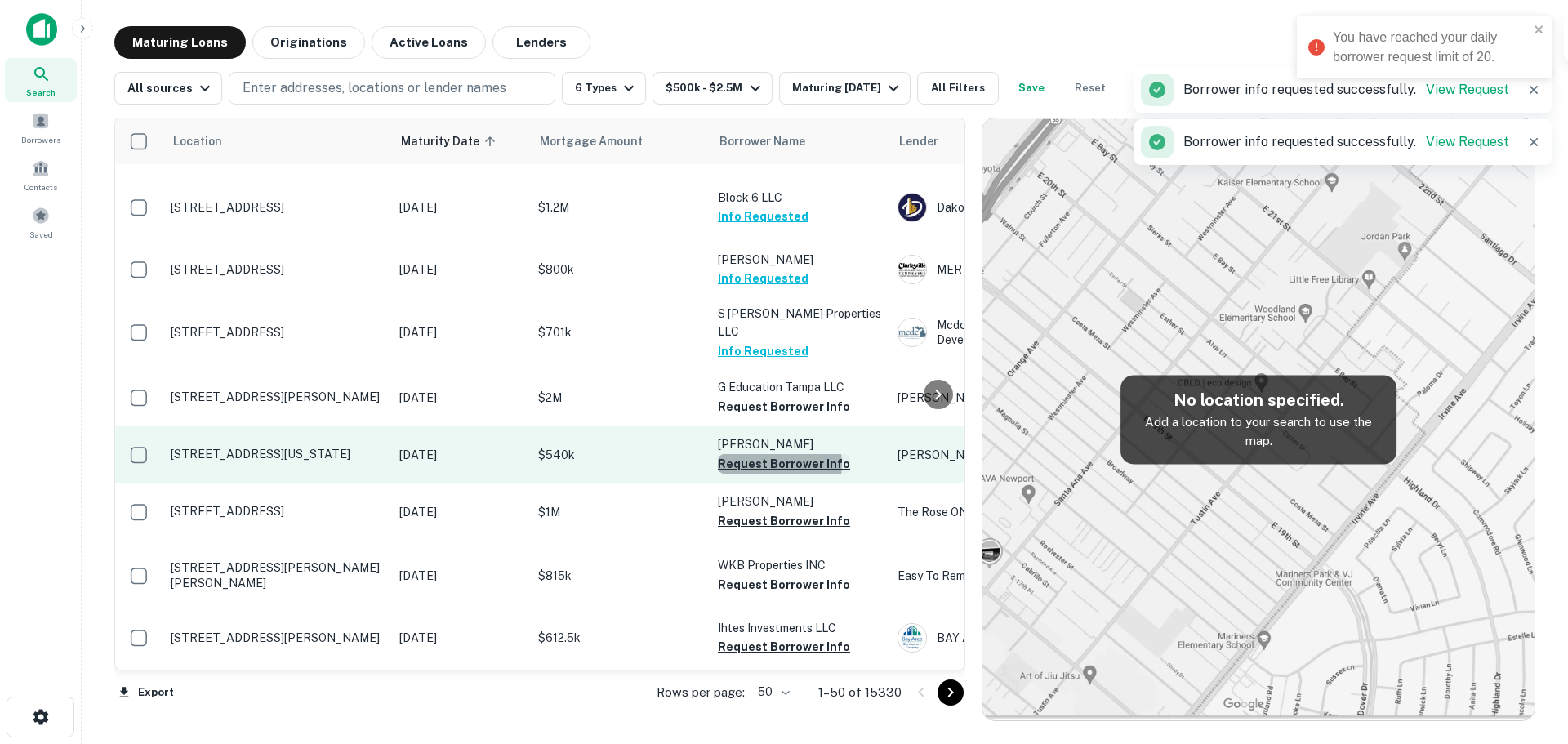
click at [779, 473] on button "Request Borrower Info" at bounding box center [784, 464] width 133 height 19
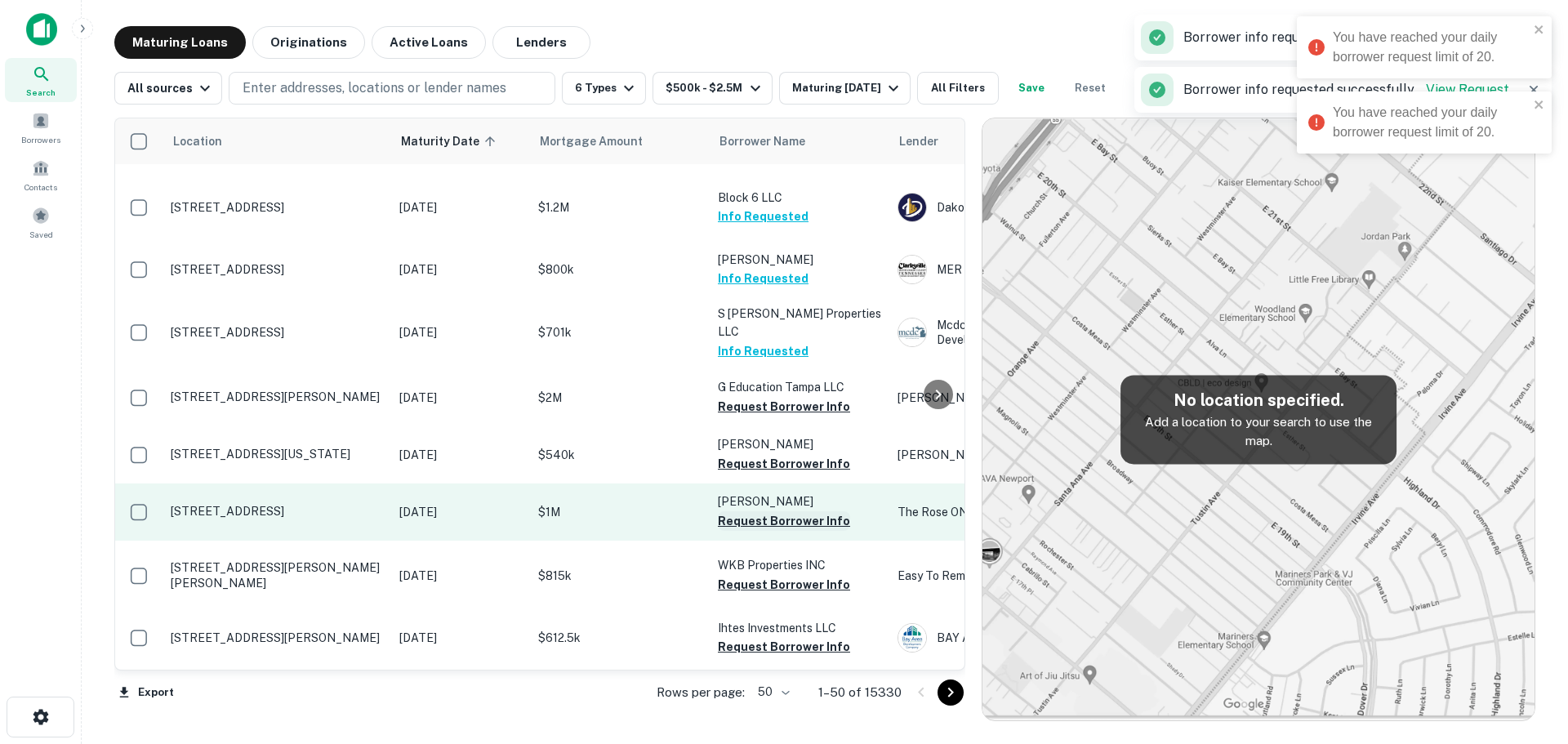
click at [792, 531] on button "Request Borrower Info" at bounding box center [784, 520] width 133 height 19
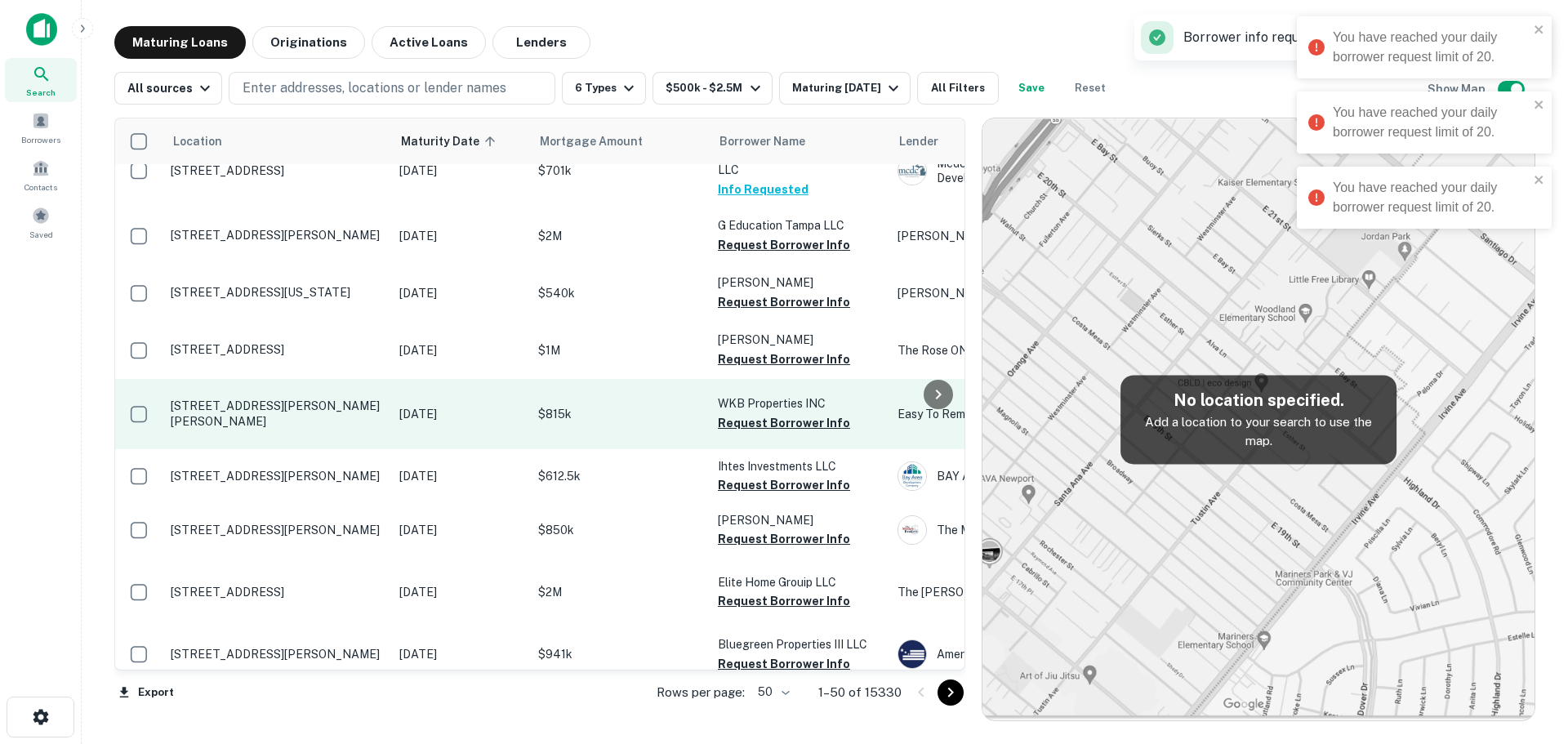
scroll to position [1307, 0]
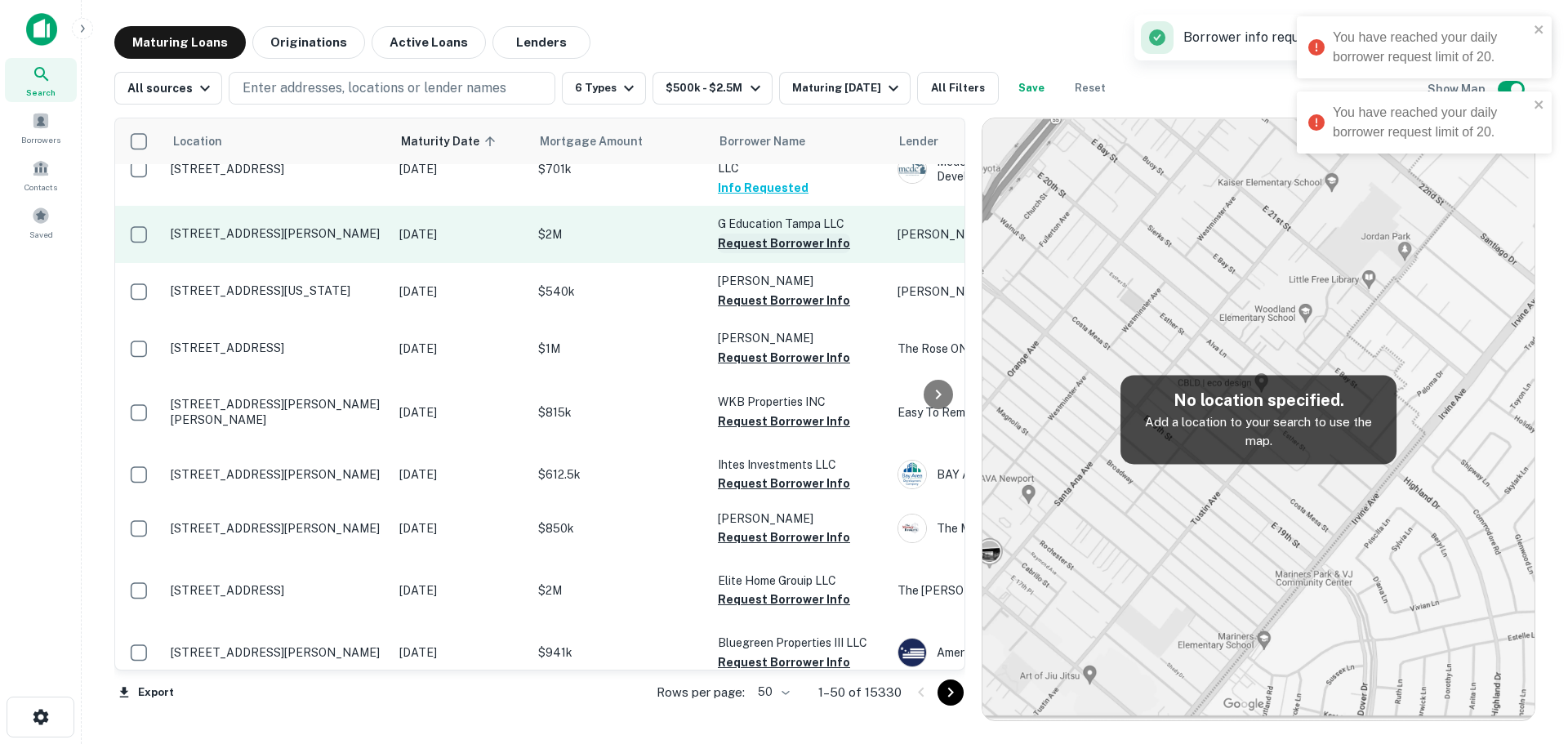
click at [795, 253] on button "Request Borrower Info" at bounding box center [784, 243] width 133 height 19
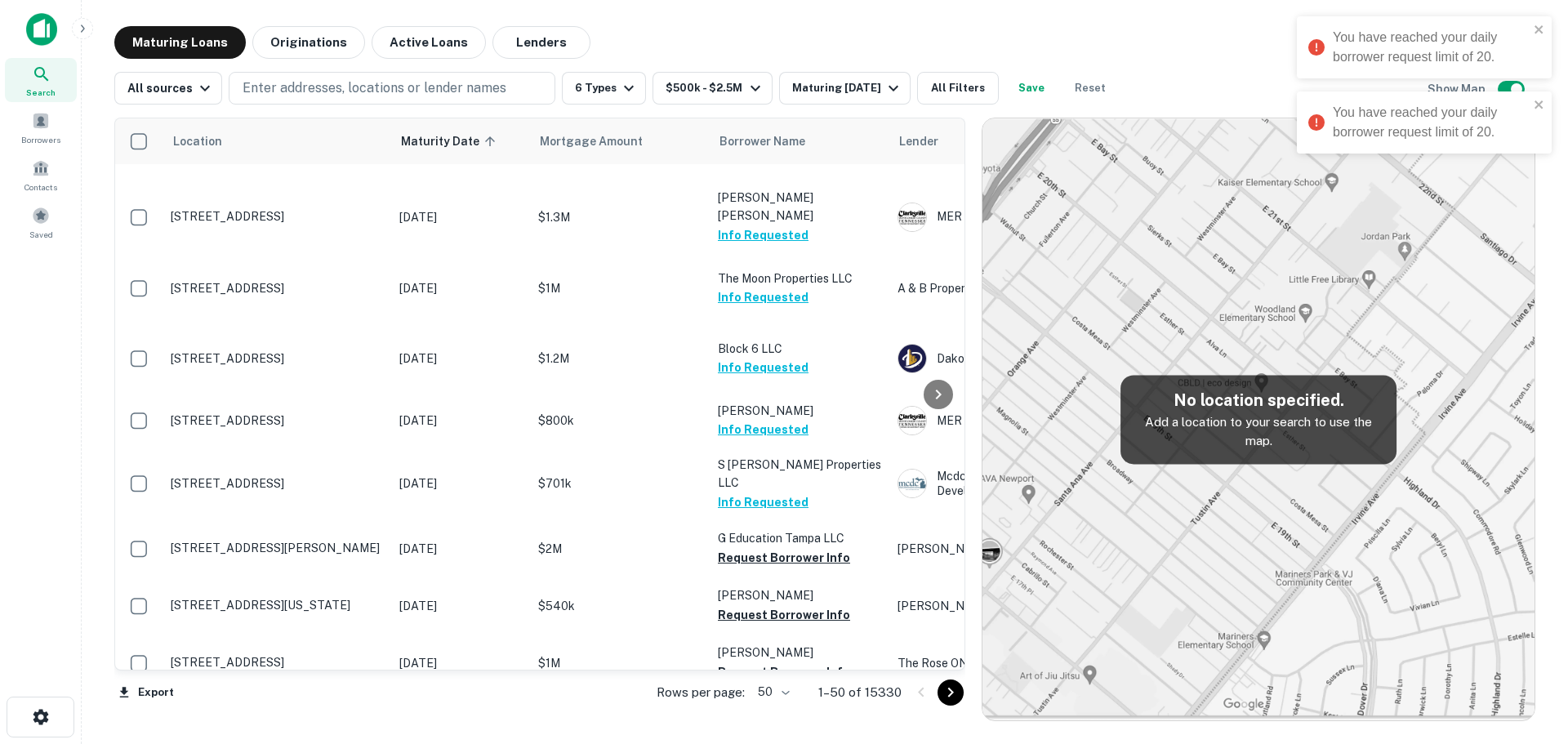
scroll to position [980, 0]
